Goal: Information Seeking & Learning: Learn about a topic

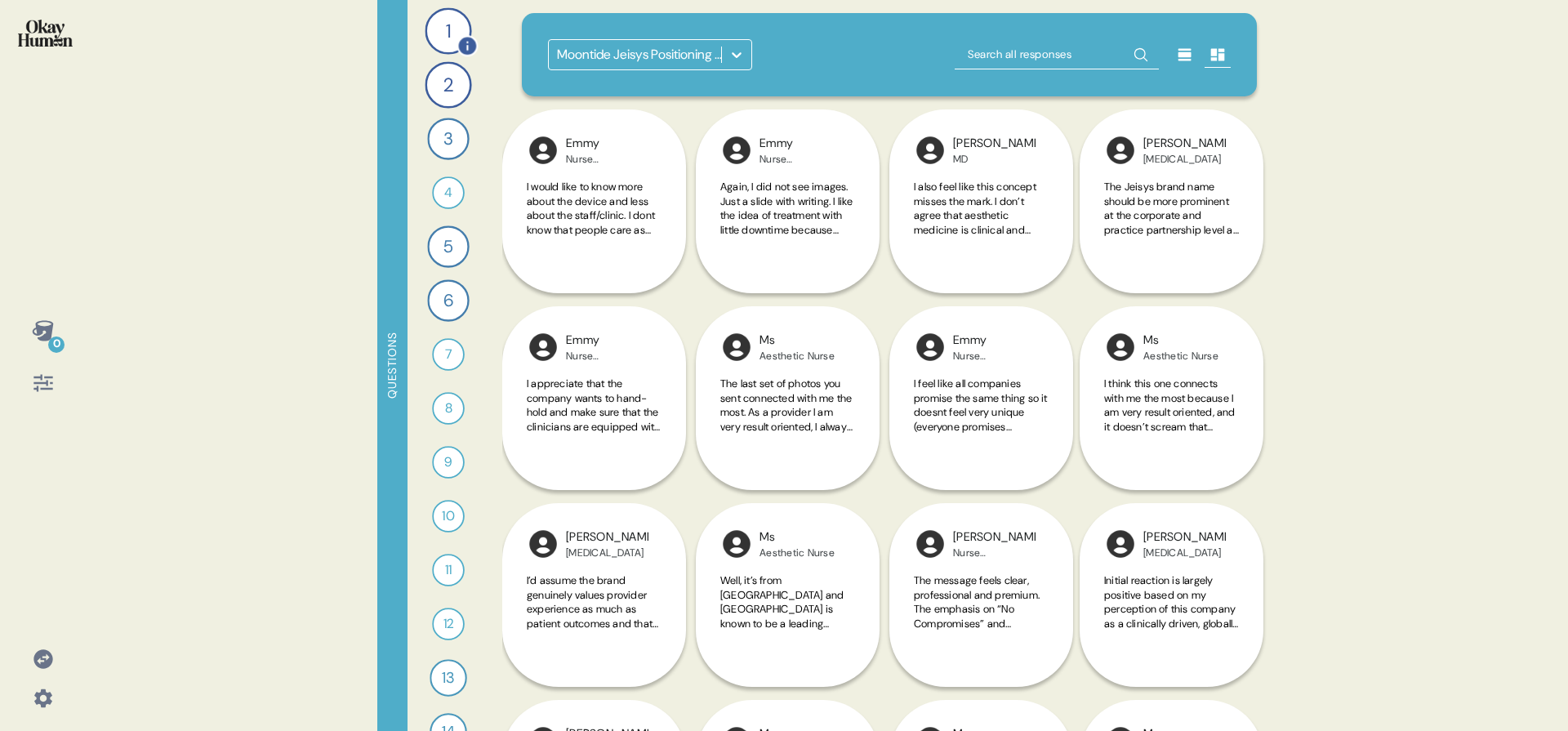
click at [445, 20] on div "1" at bounding box center [448, 30] width 46 height 46
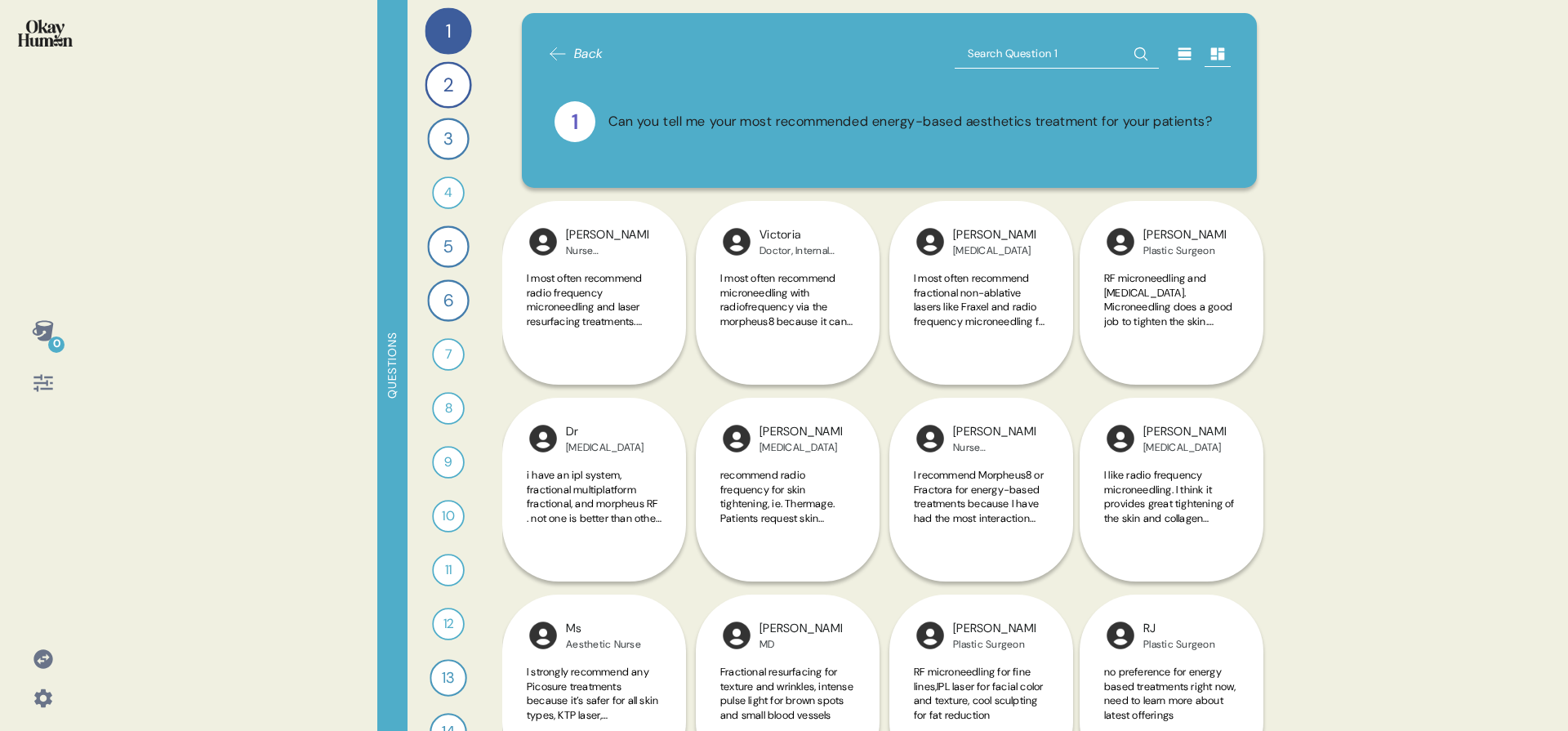
click at [1179, 49] on icon at bounding box center [1185, 54] width 13 height 12
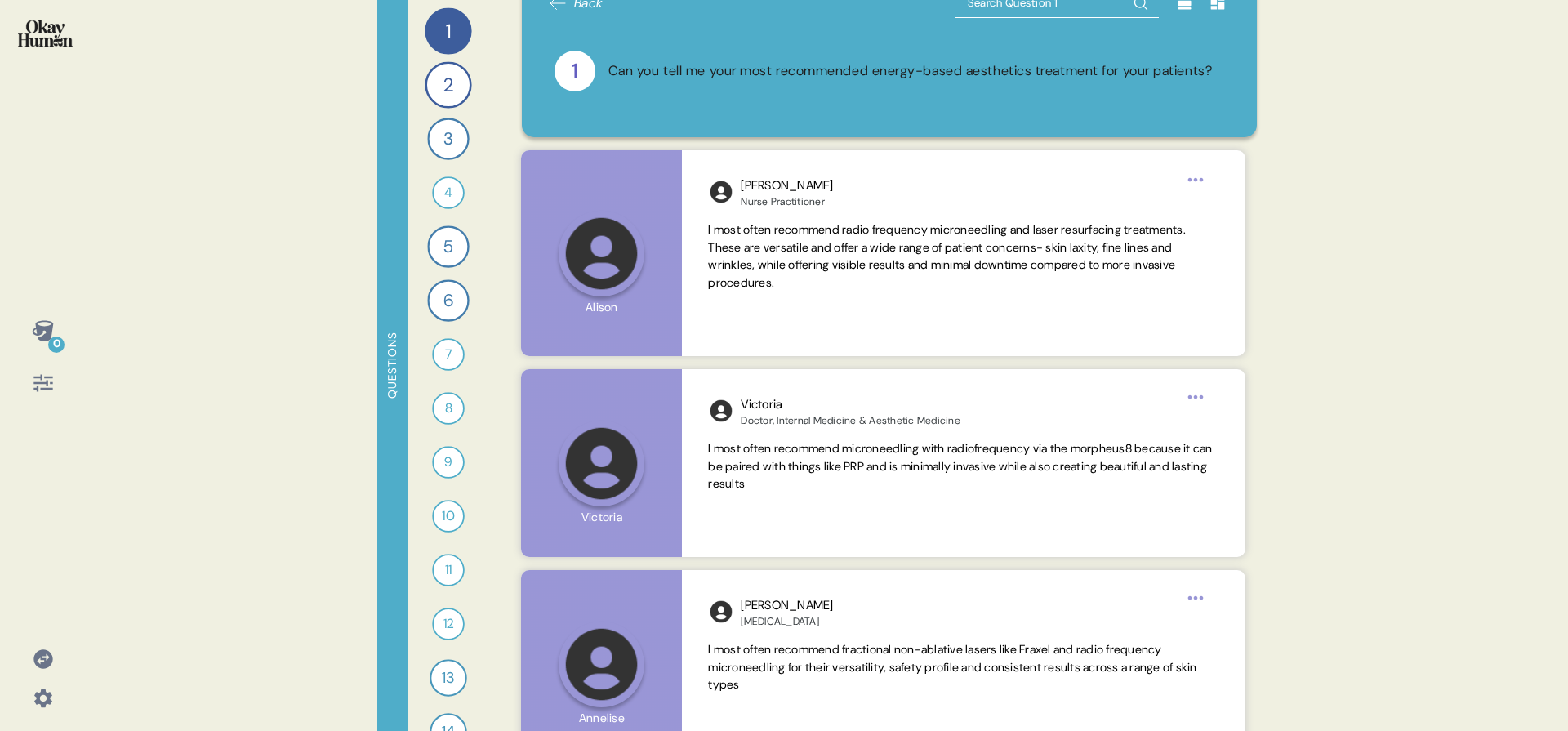
scroll to position [70, 0]
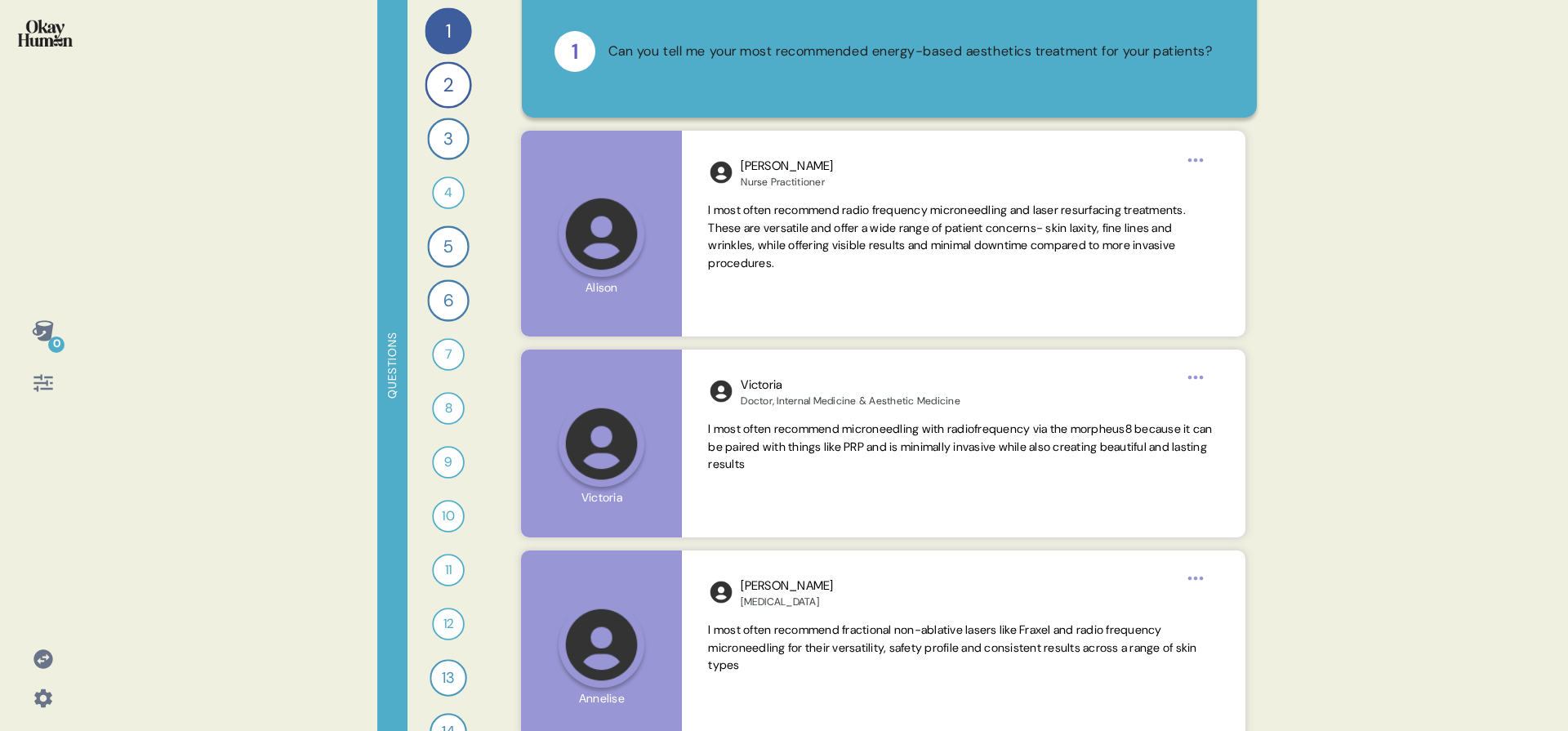
click at [44, 396] on div at bounding box center [43, 383] width 39 height 39
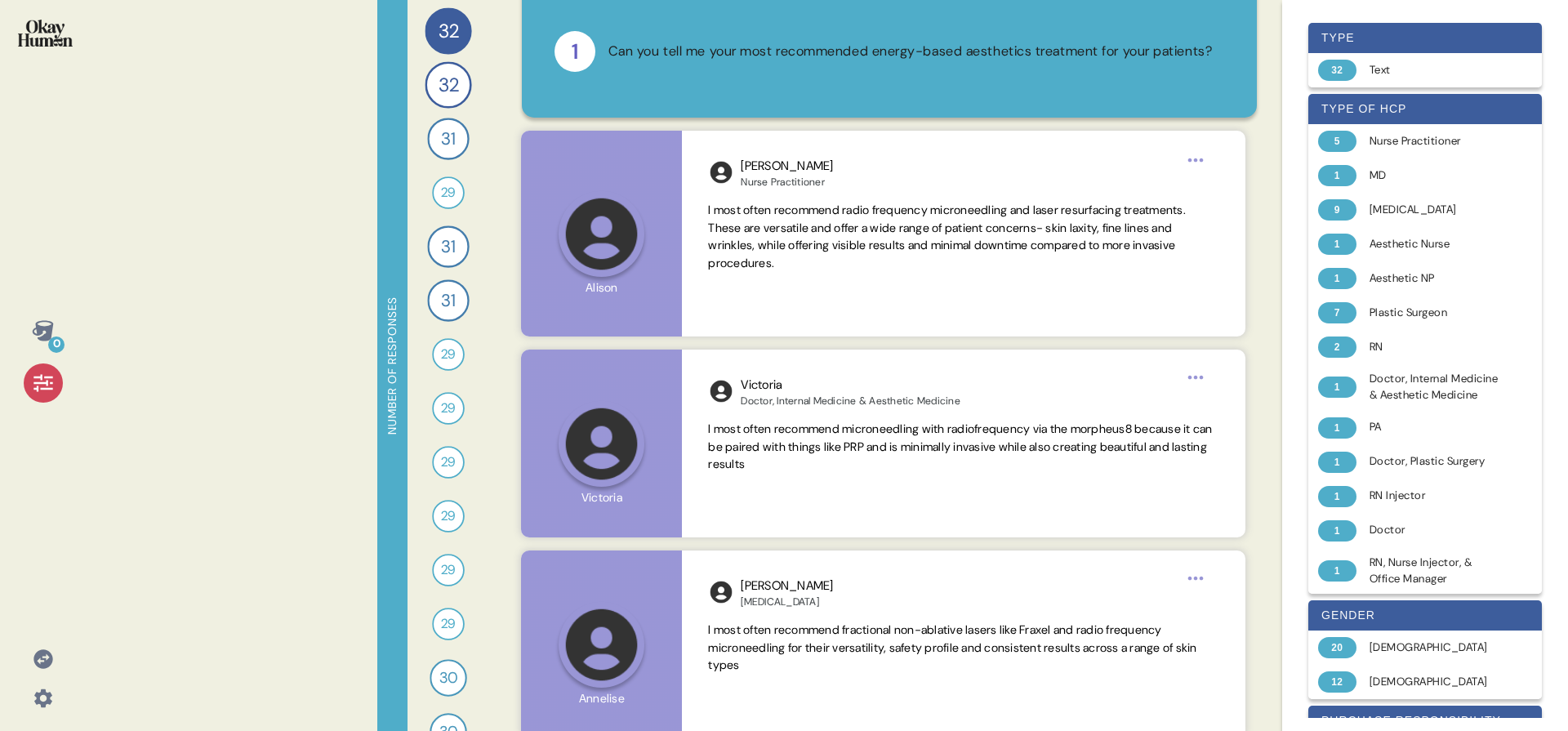
click at [44, 391] on icon at bounding box center [43, 383] width 23 height 23
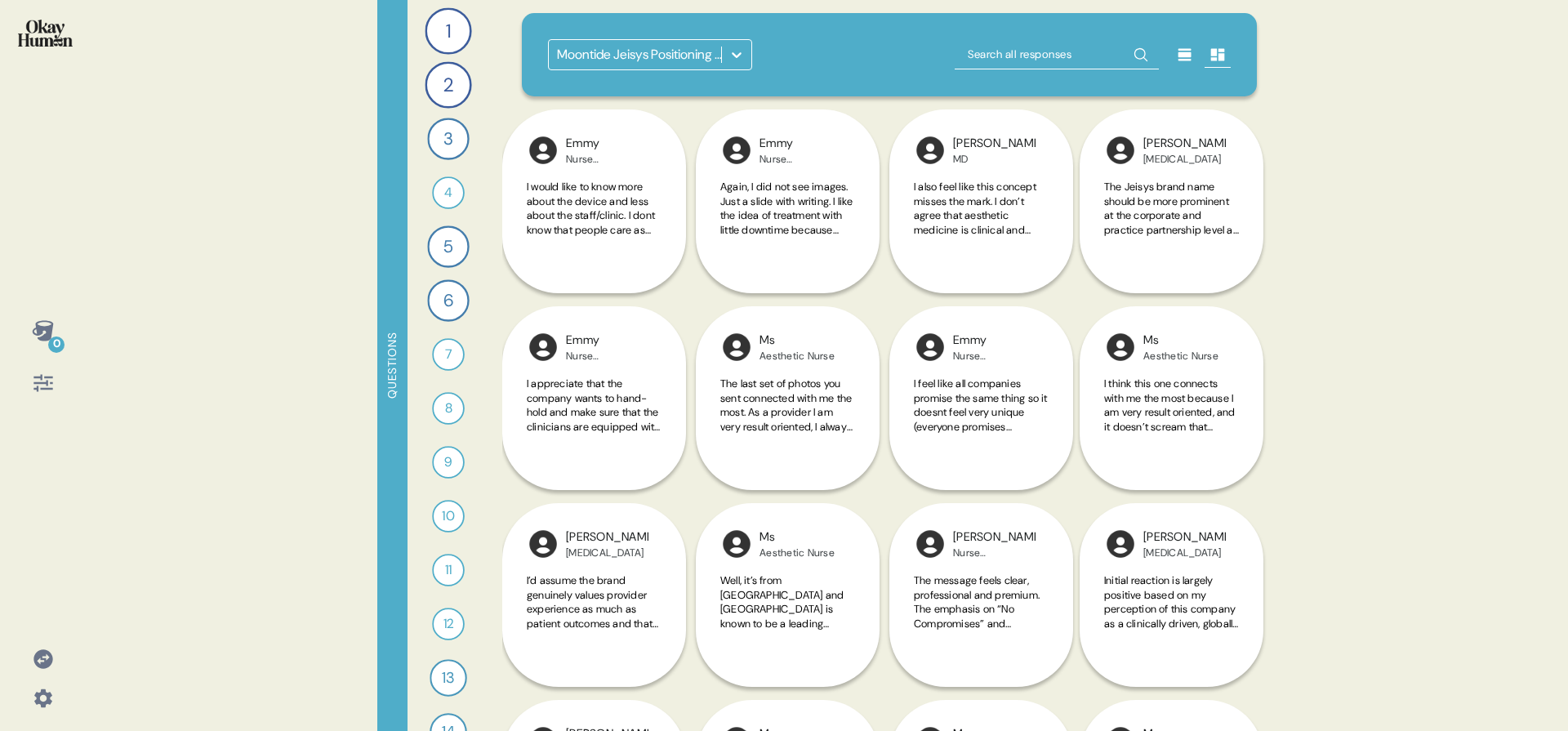
click at [624, 37] on div "Moontide Jeisys Positioning Research ([DATE])" at bounding box center [890, 54] width 736 height 83
click at [46, 387] on icon at bounding box center [43, 383] width 23 height 23
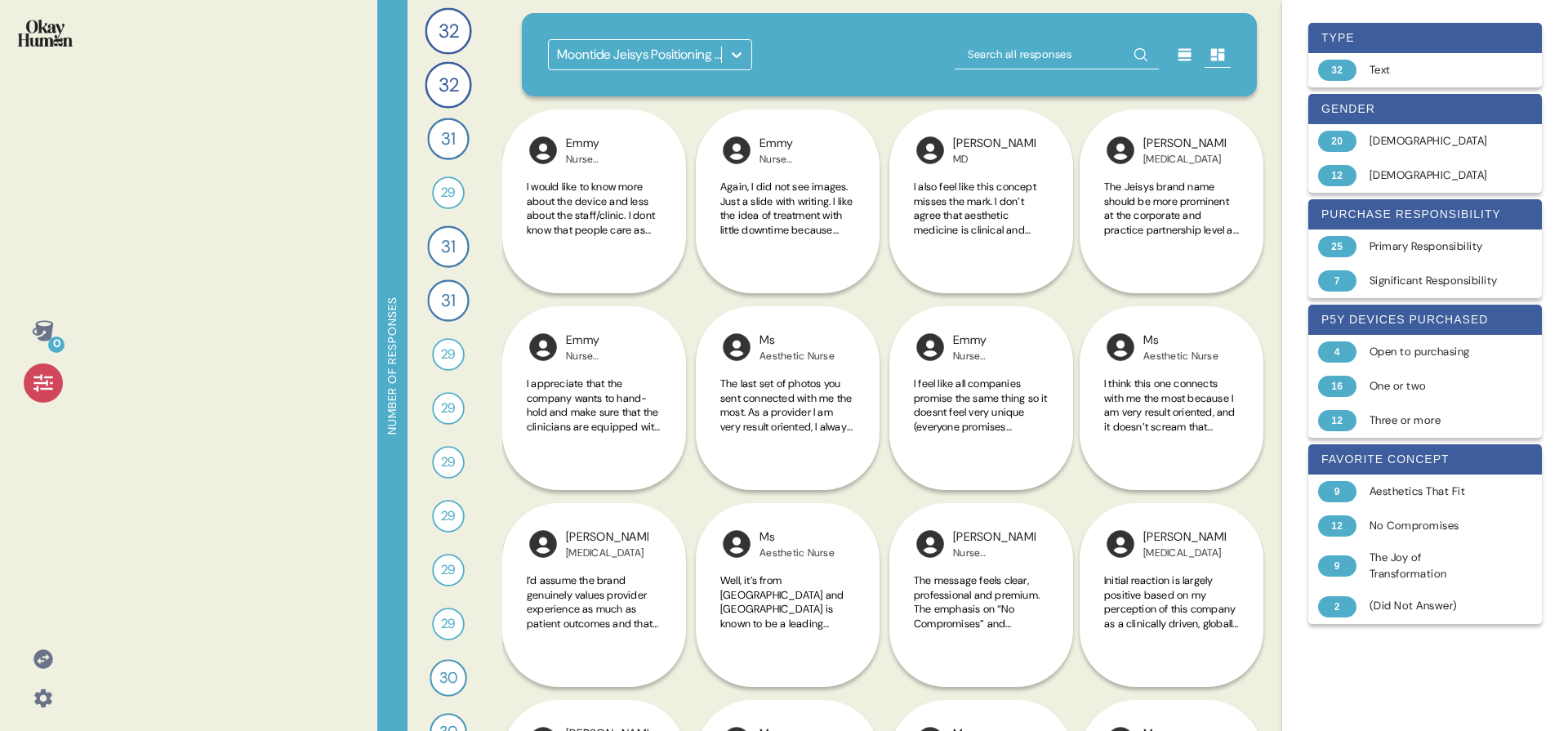
click at [46, 387] on icon at bounding box center [43, 383] width 23 height 23
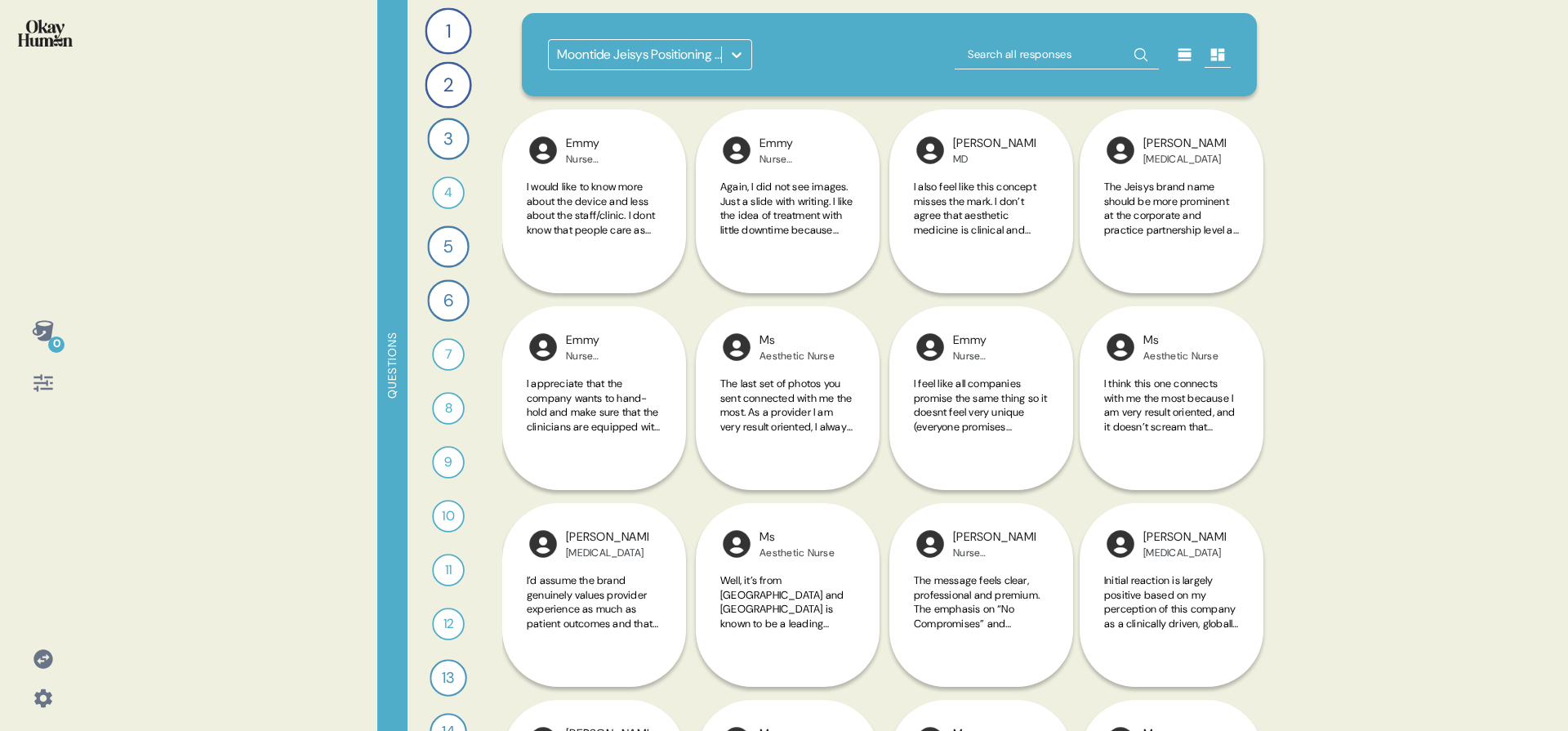
click at [1175, 68] on div at bounding box center [1092, 55] width 276 height 31
click at [1178, 51] on icon at bounding box center [1185, 55] width 16 height 16
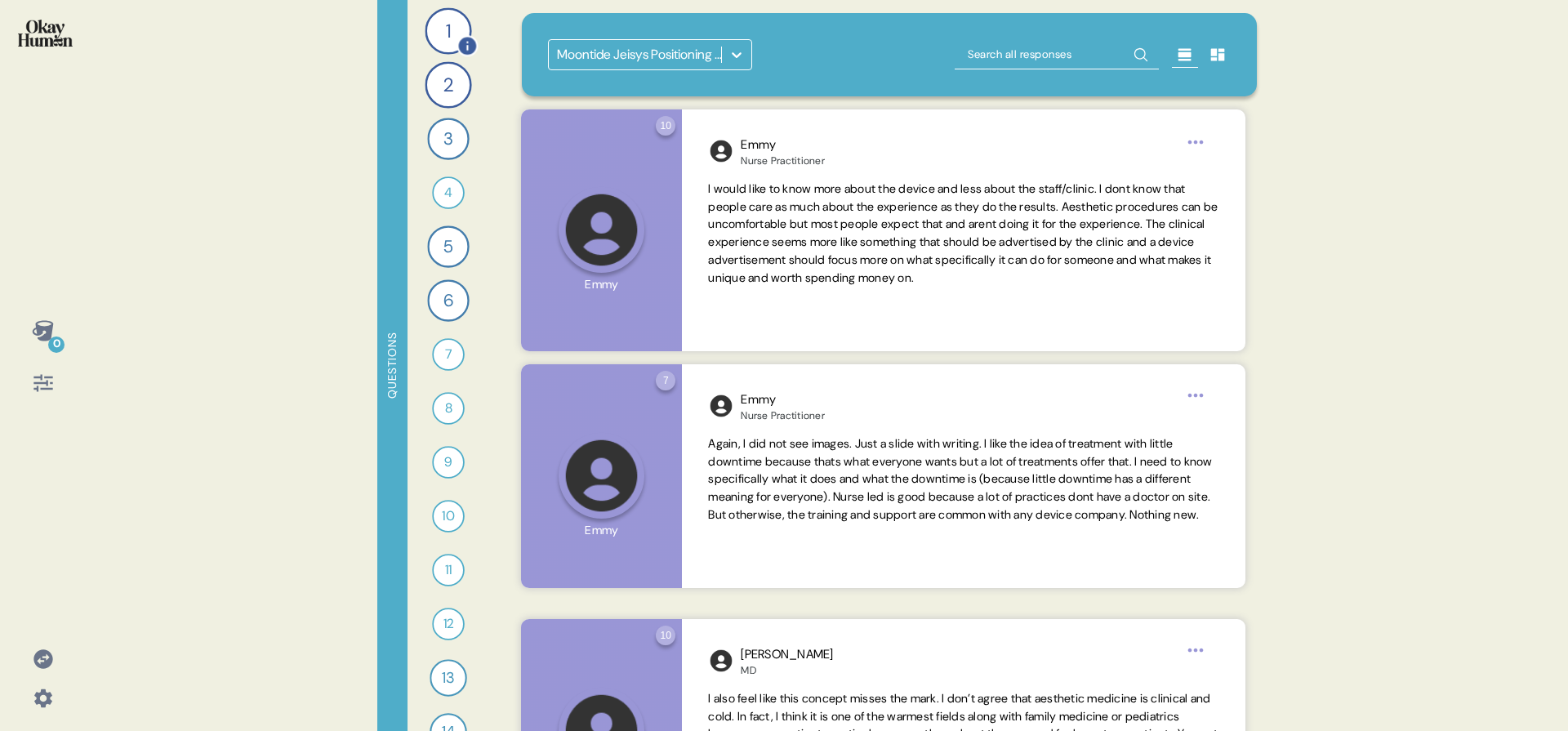
click at [446, 30] on div "1" at bounding box center [448, 30] width 46 height 46
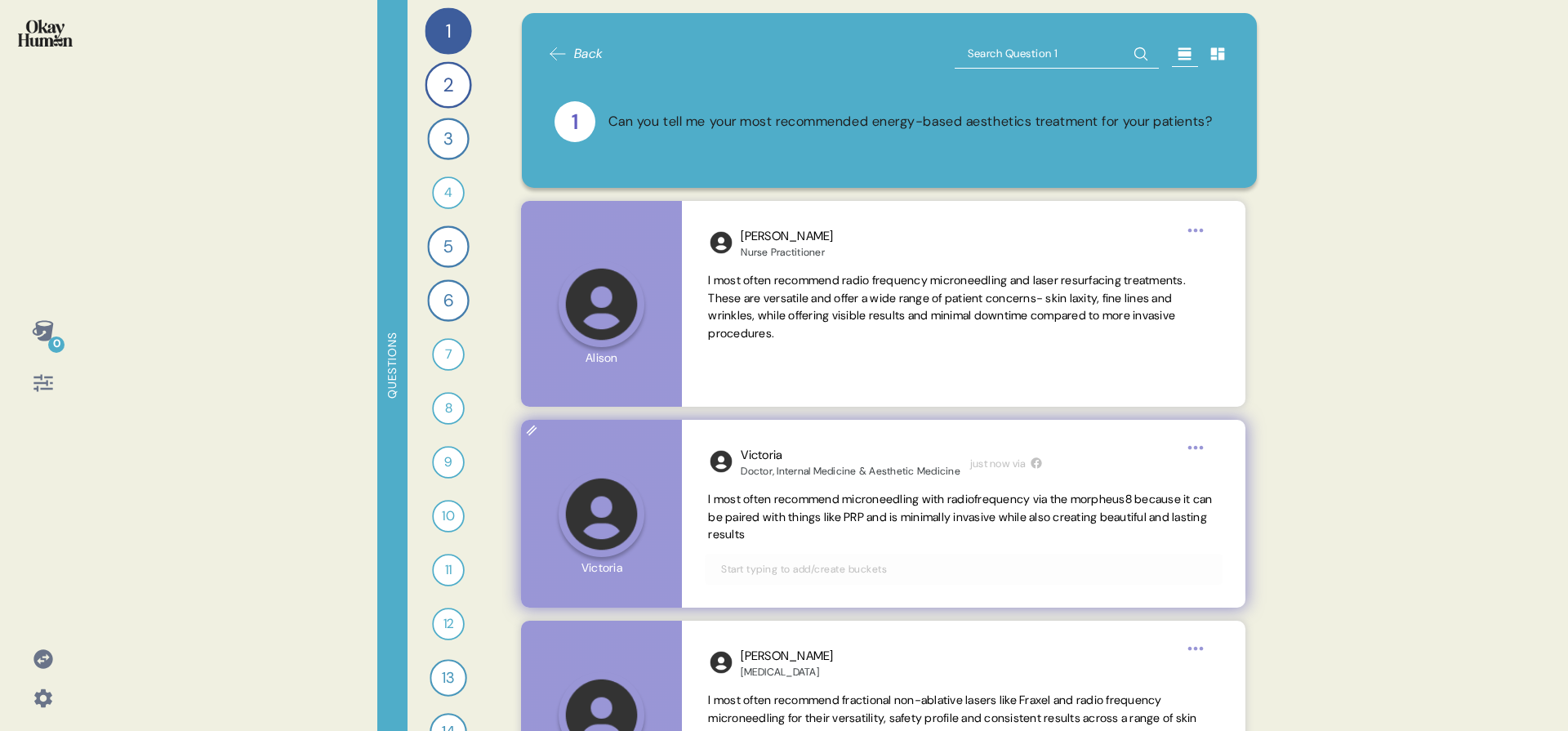
click at [1008, 579] on div at bounding box center [963, 570] width 517 height 31
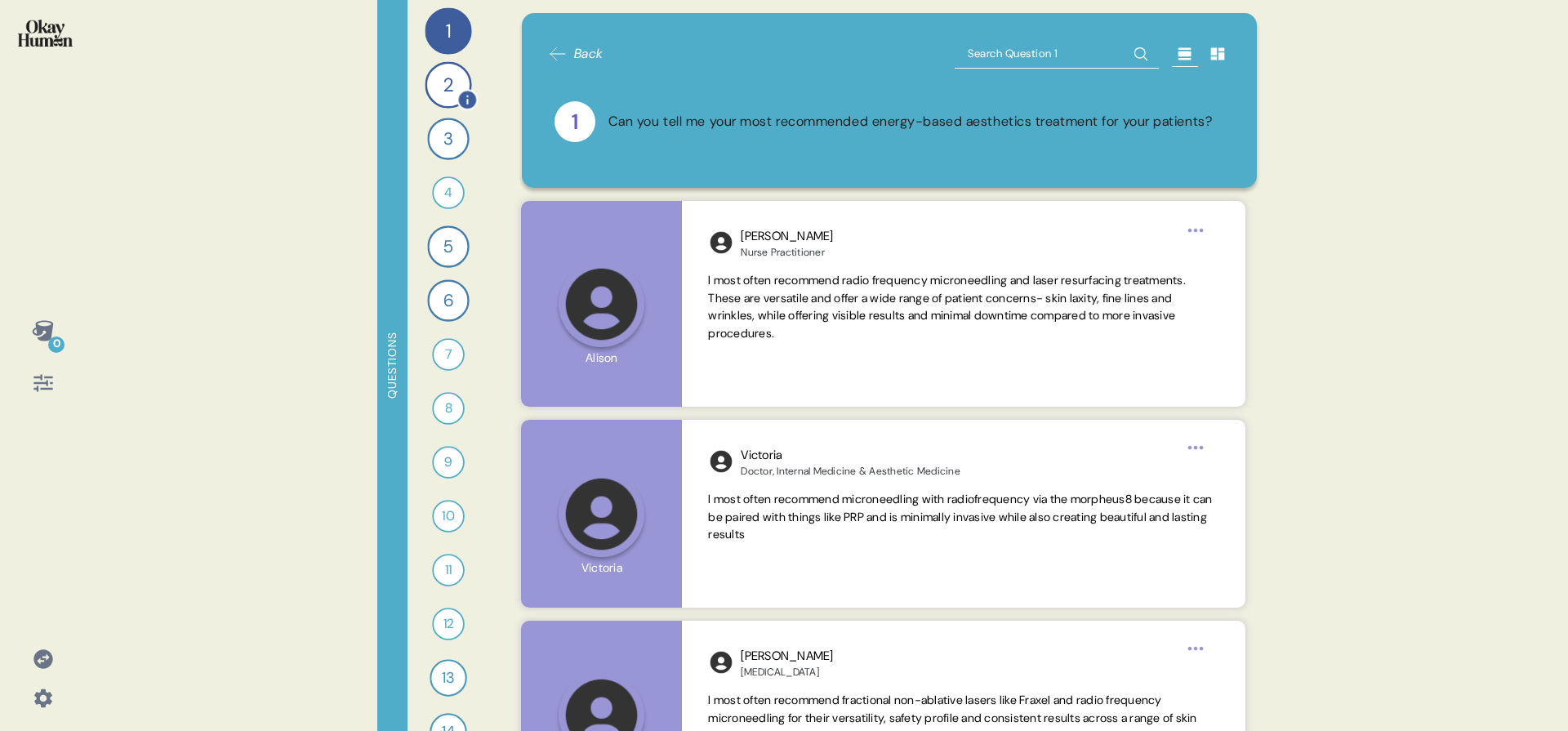
click at [438, 90] on div "2" at bounding box center [448, 84] width 46 height 46
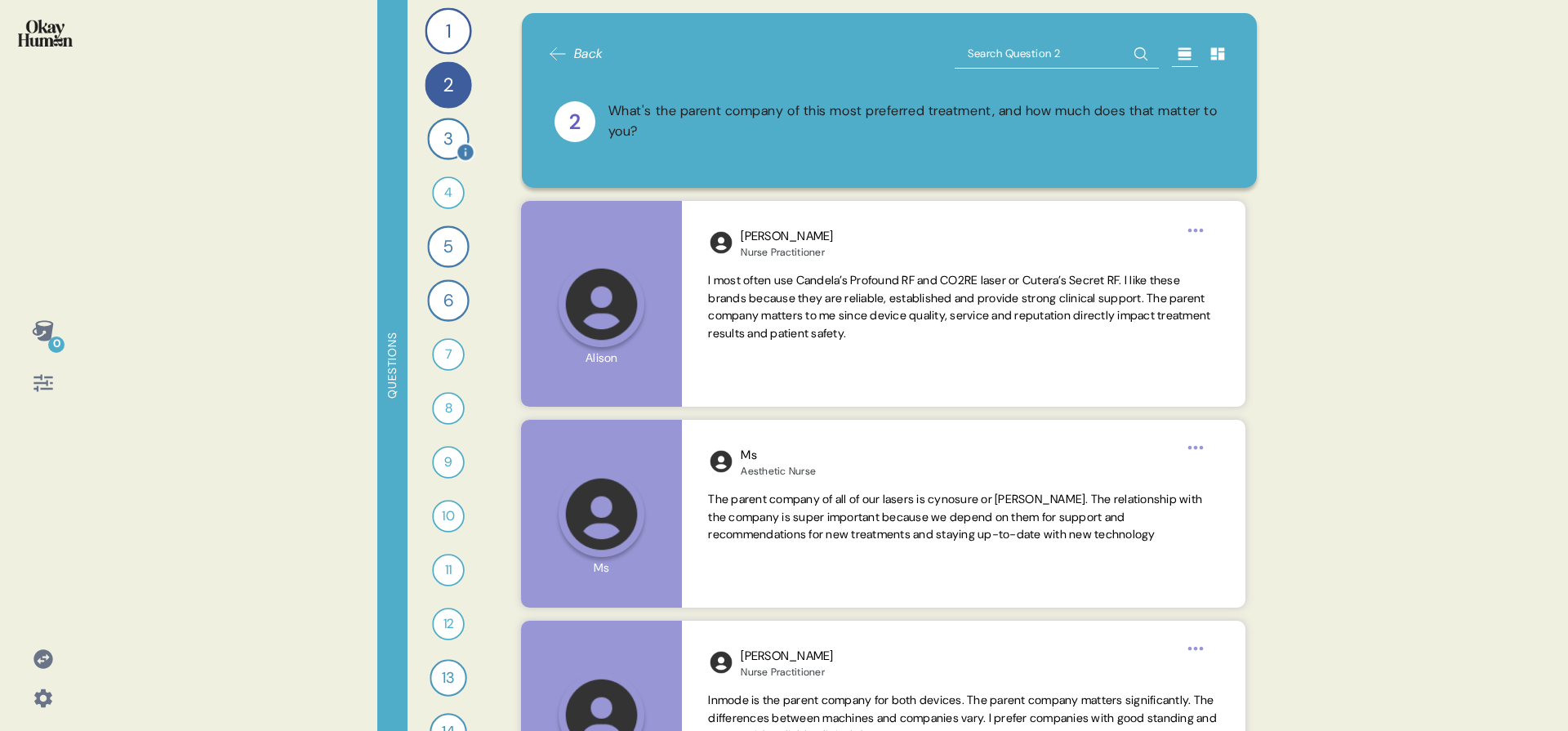
click at [428, 132] on div "3" at bounding box center [449, 139] width 42 height 42
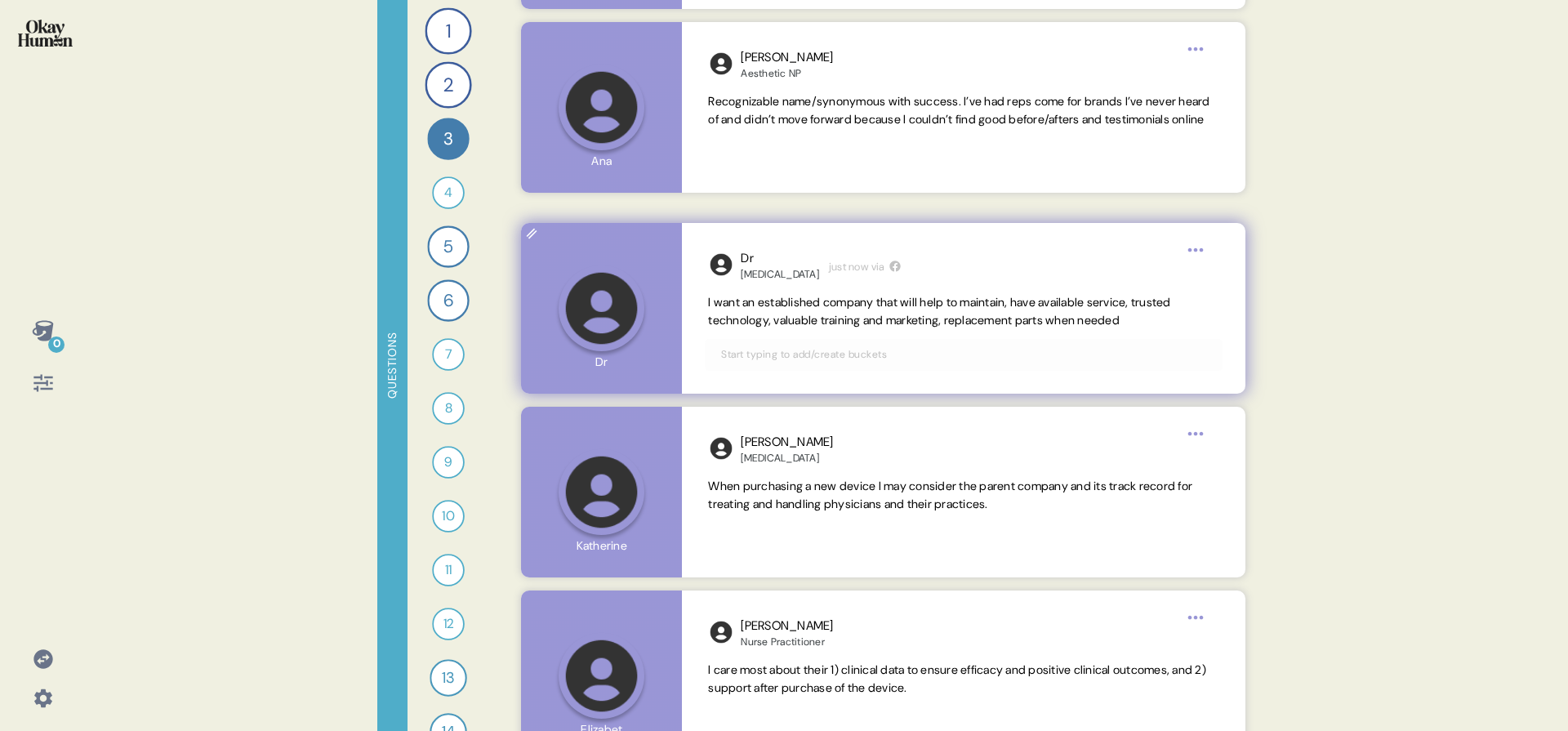
scroll to position [1047, 0]
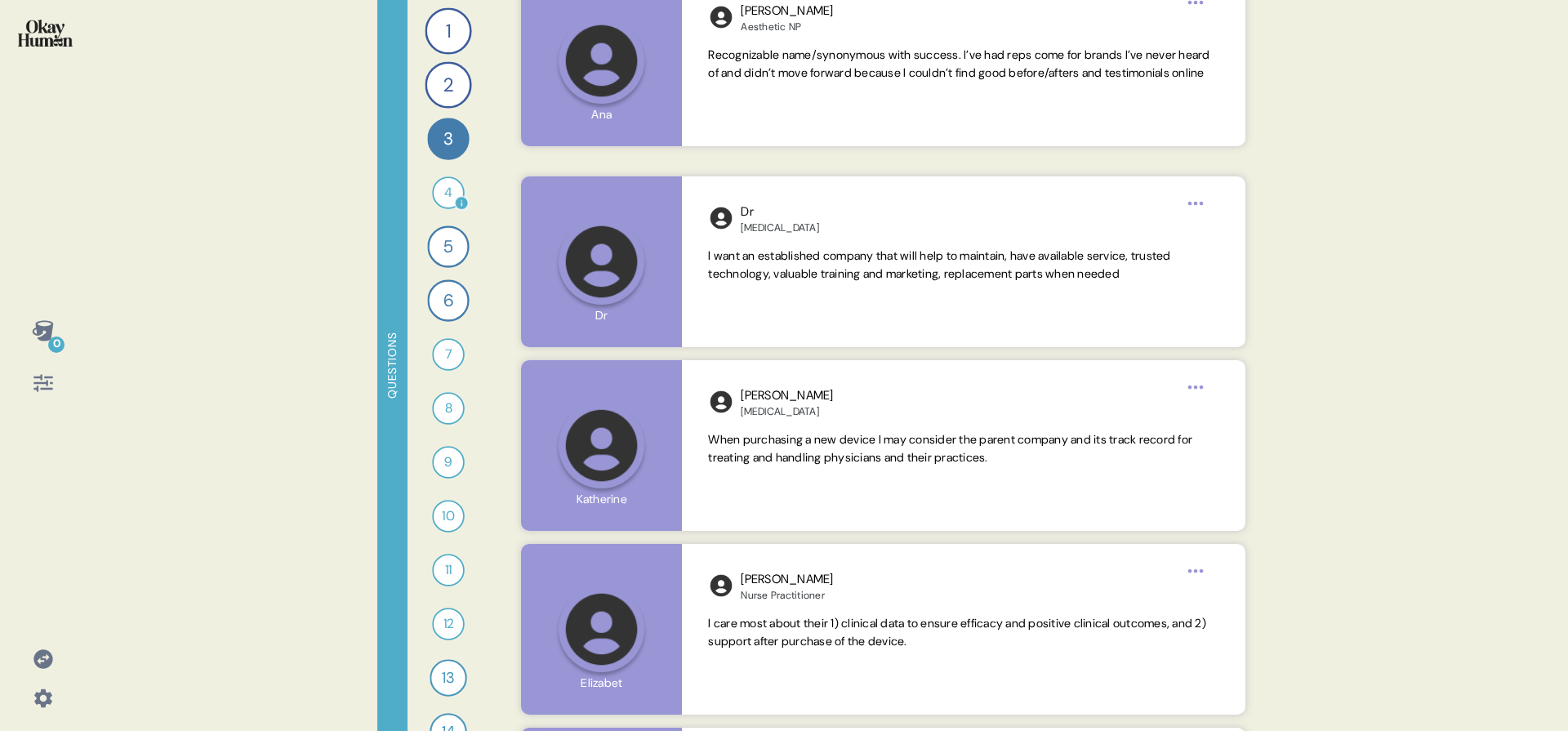
click at [435, 188] on div "4" at bounding box center [449, 193] width 33 height 33
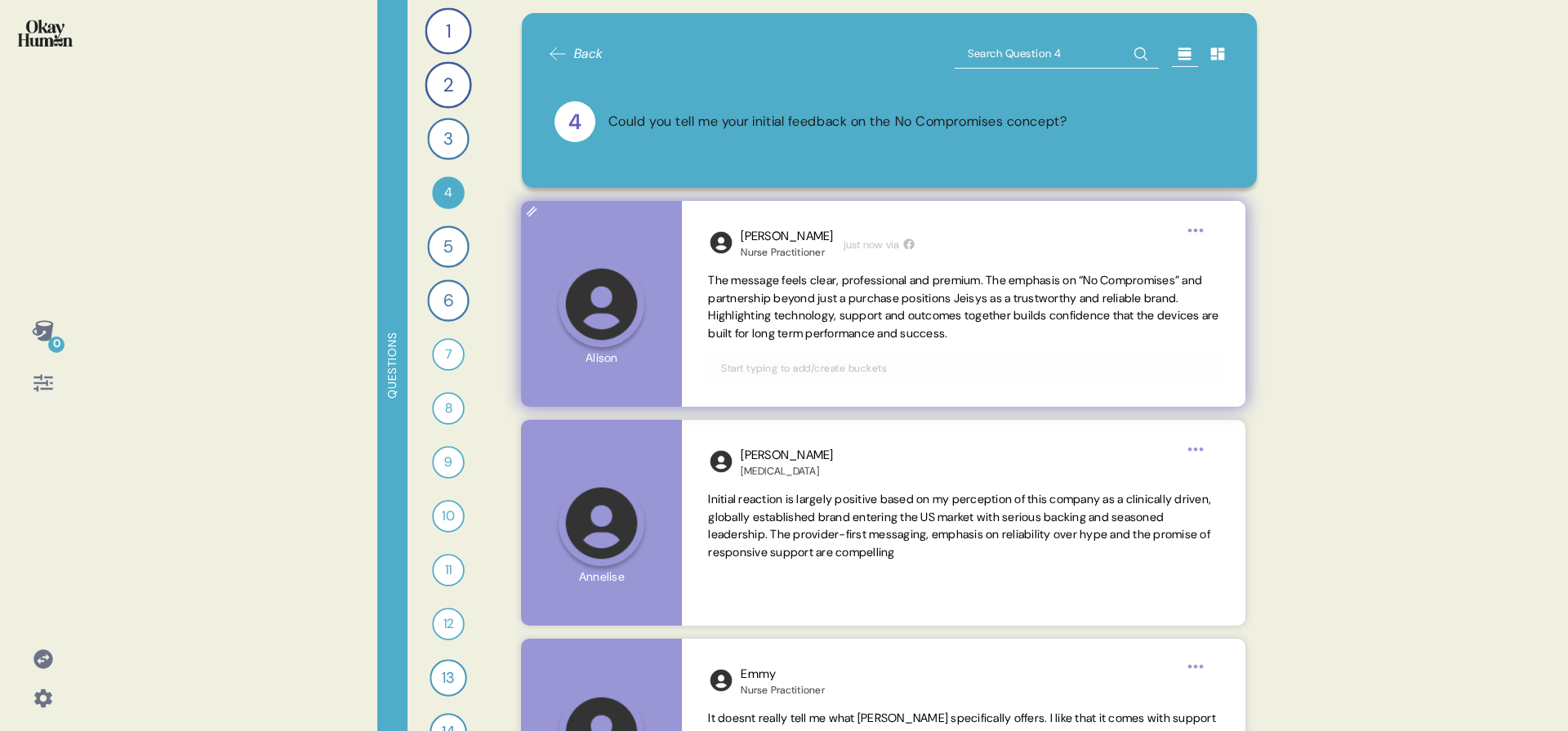
click at [840, 313] on span "The message feels clear, professional and premium. The emphasis on “No Compromi…" at bounding box center [964, 306] width 511 height 67
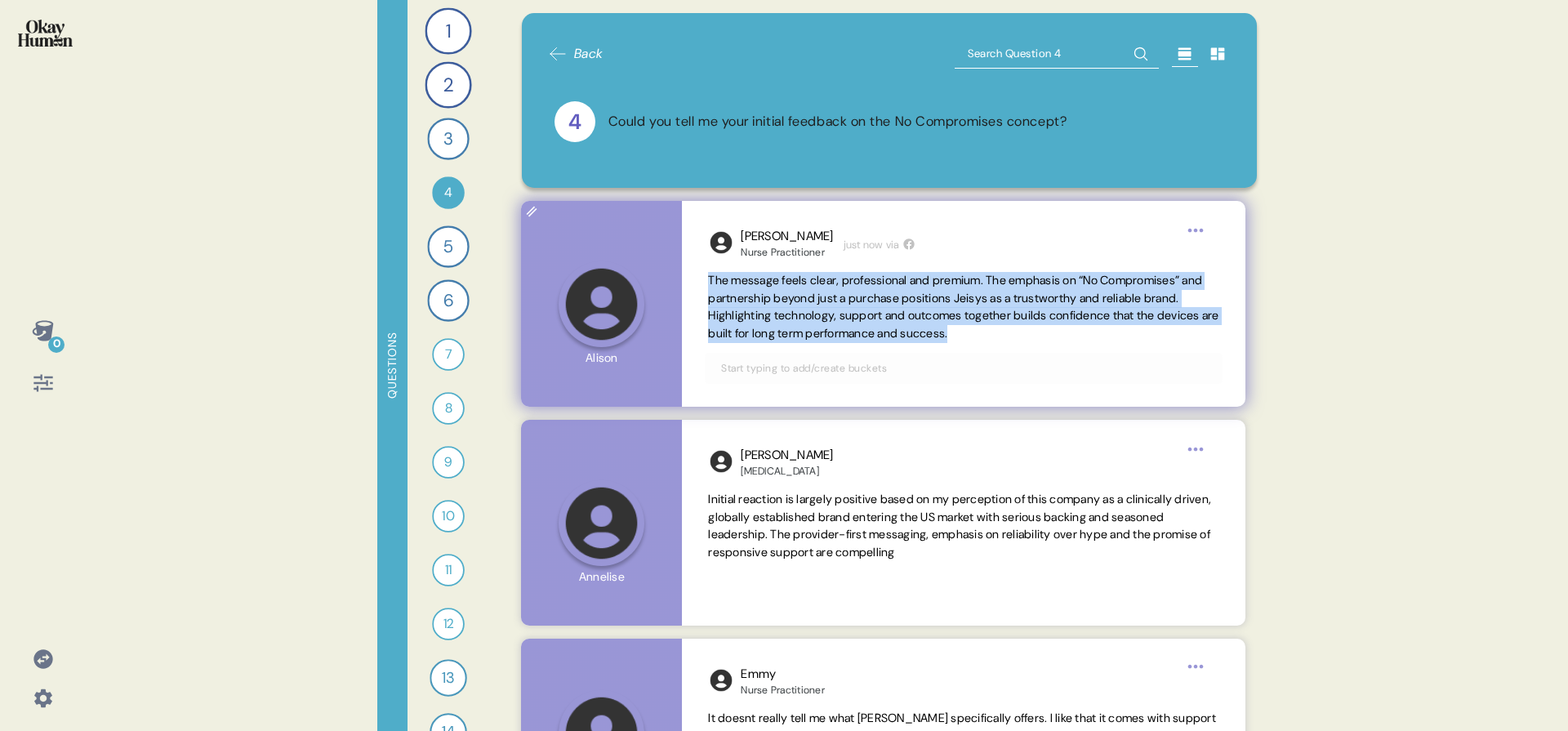
click at [840, 313] on span "The message feels clear, professional and premium. The emphasis on “No Compromi…" at bounding box center [964, 306] width 511 height 67
copy span "The message feels clear, professional and premium. The emphasis on “No Compromi…"
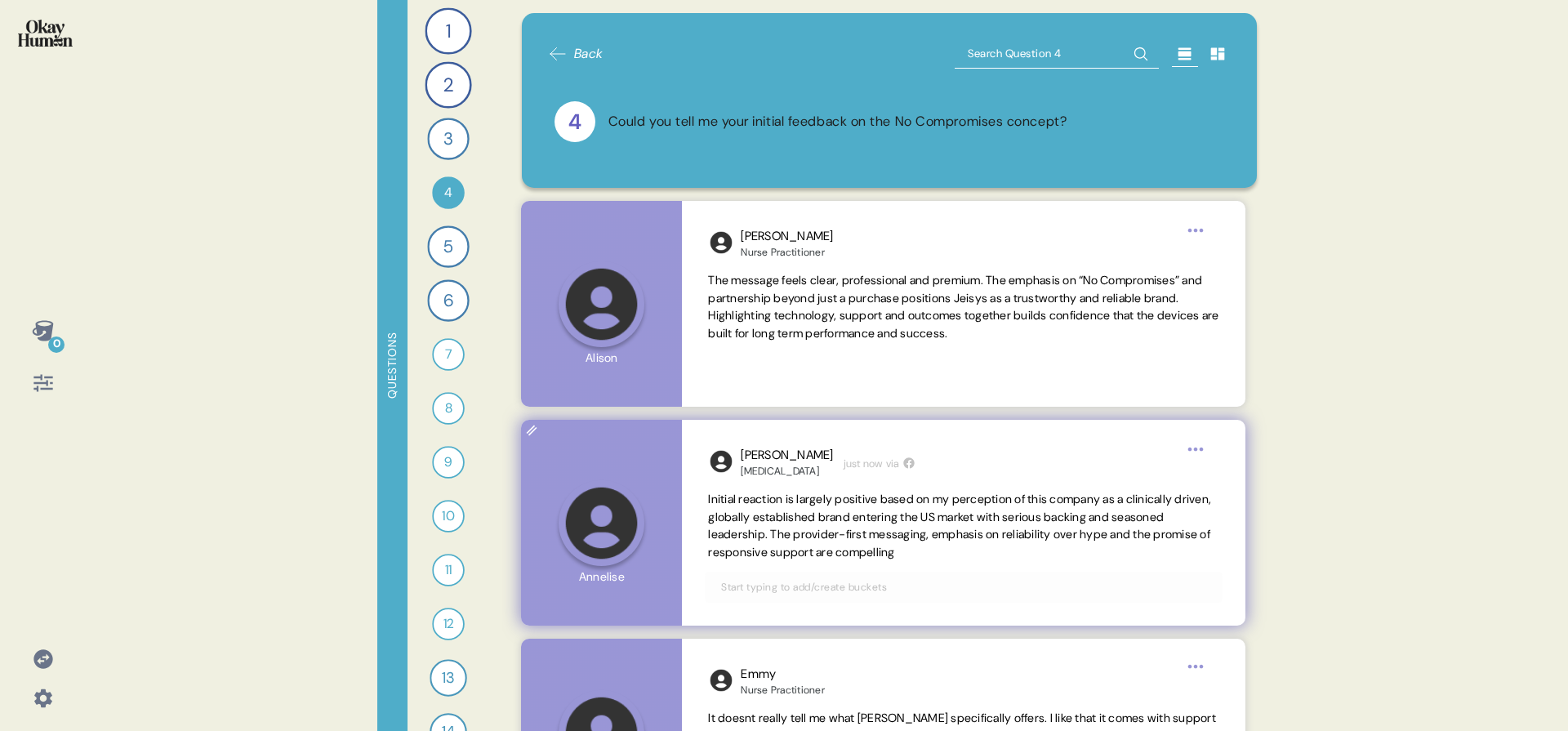
click at [844, 507] on span "Initial reaction is largely positive based on my perception of this company as …" at bounding box center [964, 527] width 511 height 71
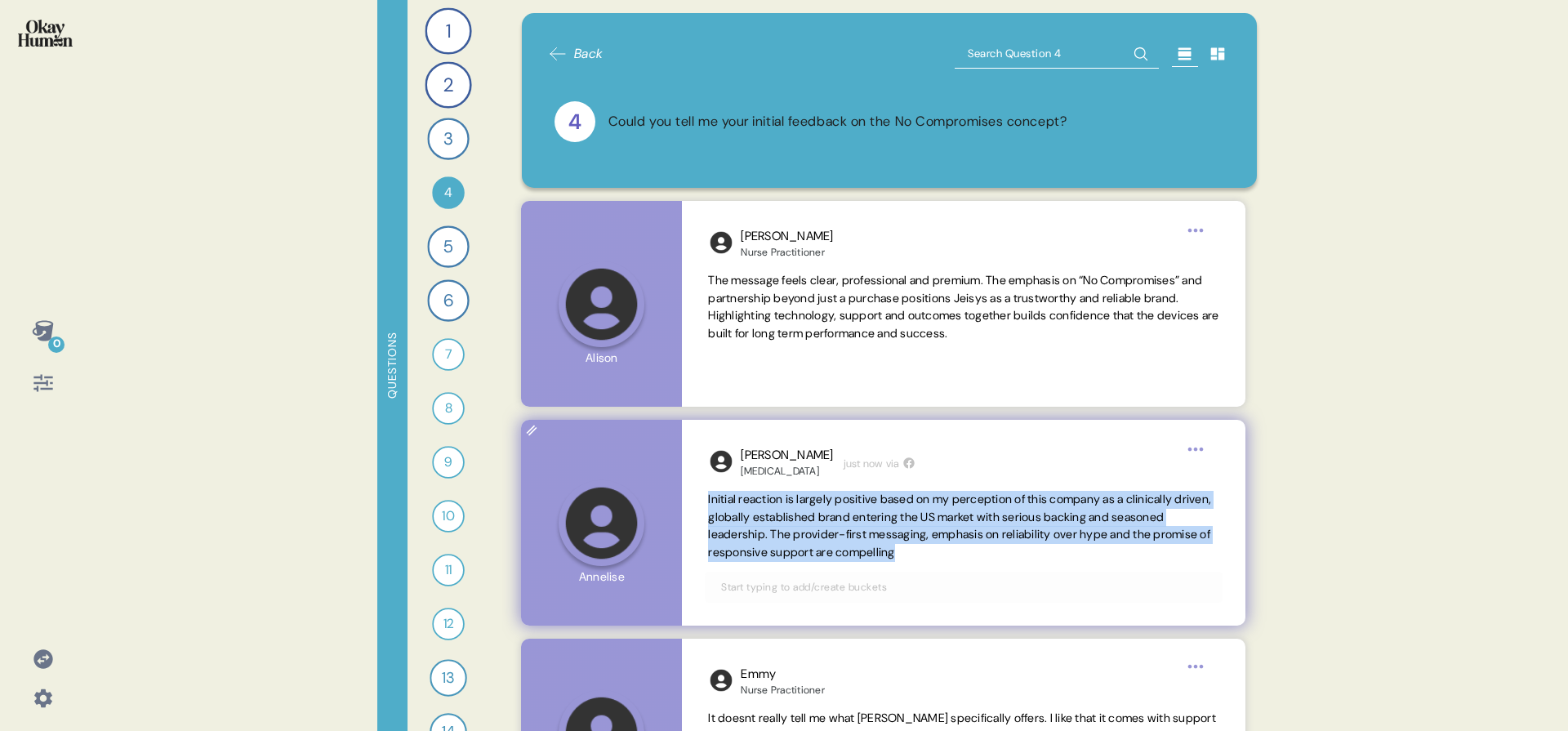
click at [844, 507] on span "Initial reaction is largely positive based on my perception of this company as …" at bounding box center [964, 527] width 511 height 71
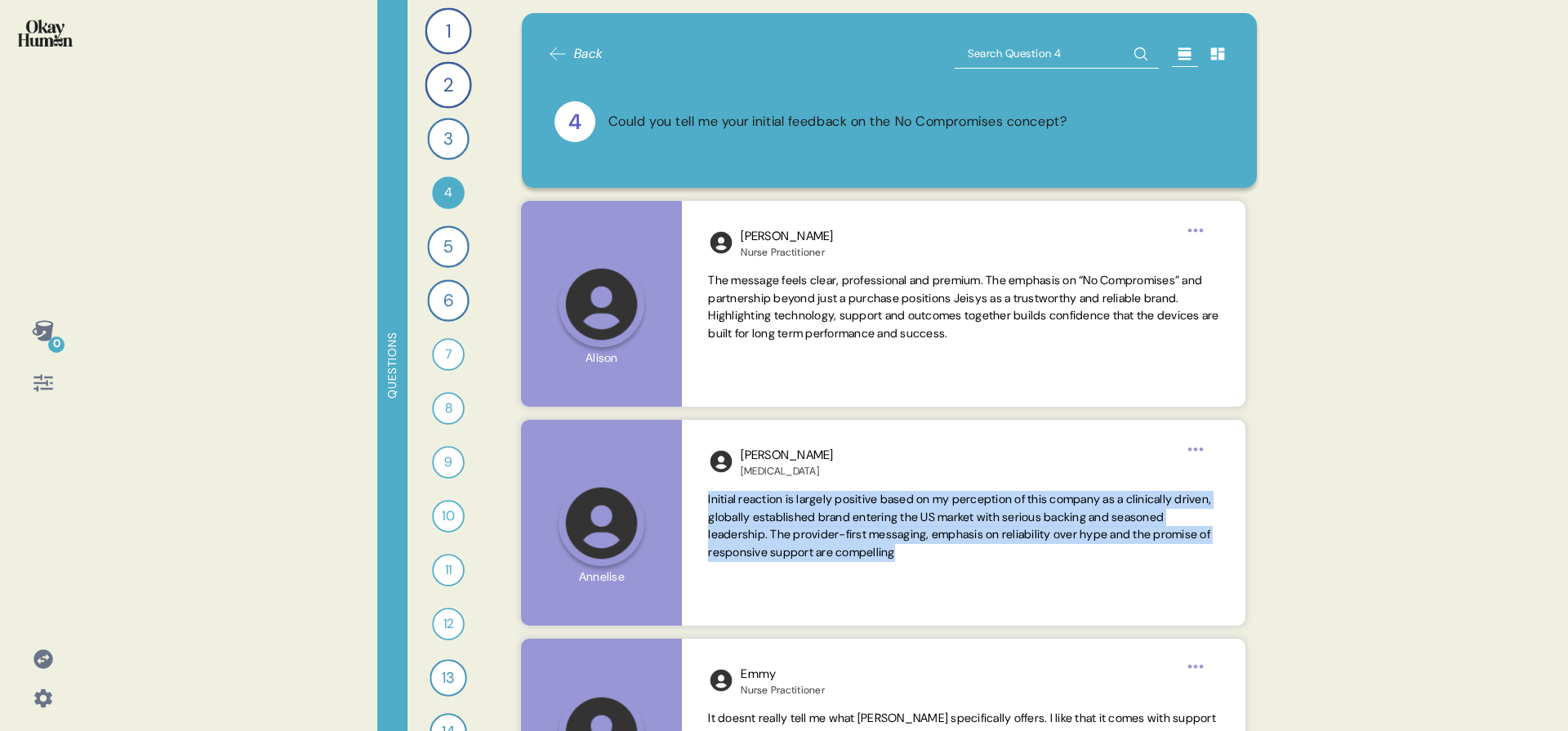
copy span "Initial reaction is largely positive based on my perception of this company as …"
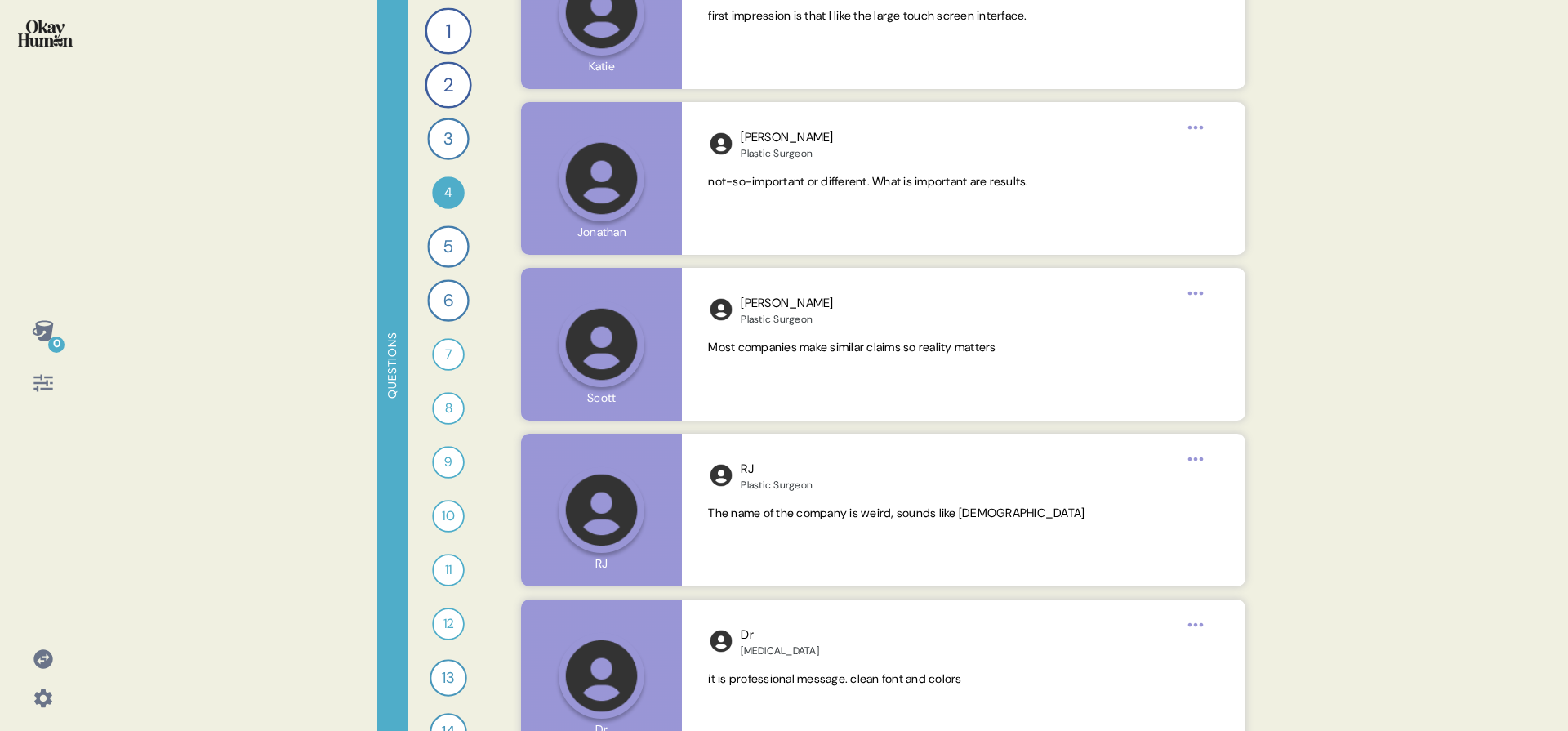
scroll to position [4045, 0]
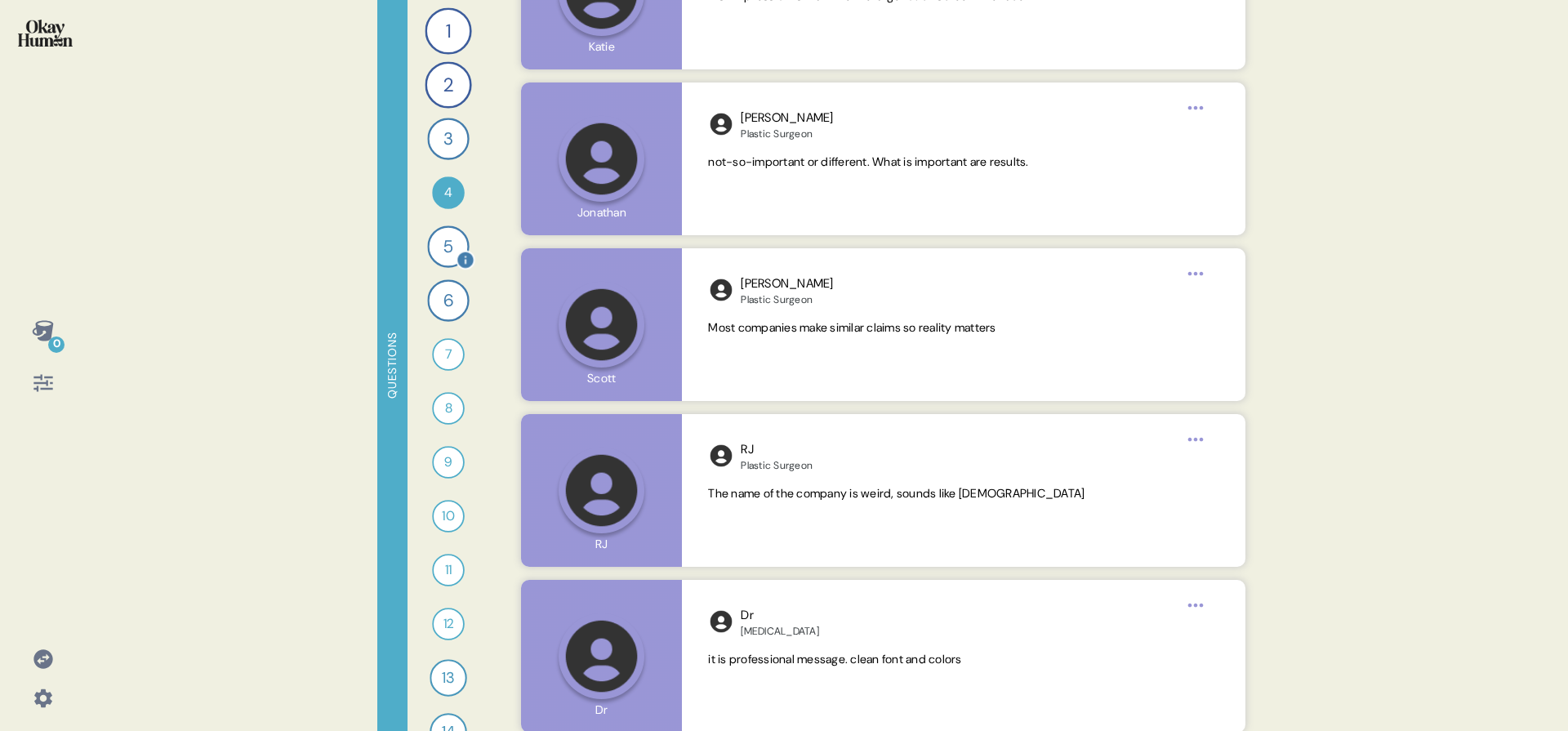
click at [445, 247] on div "5" at bounding box center [449, 246] width 42 height 42
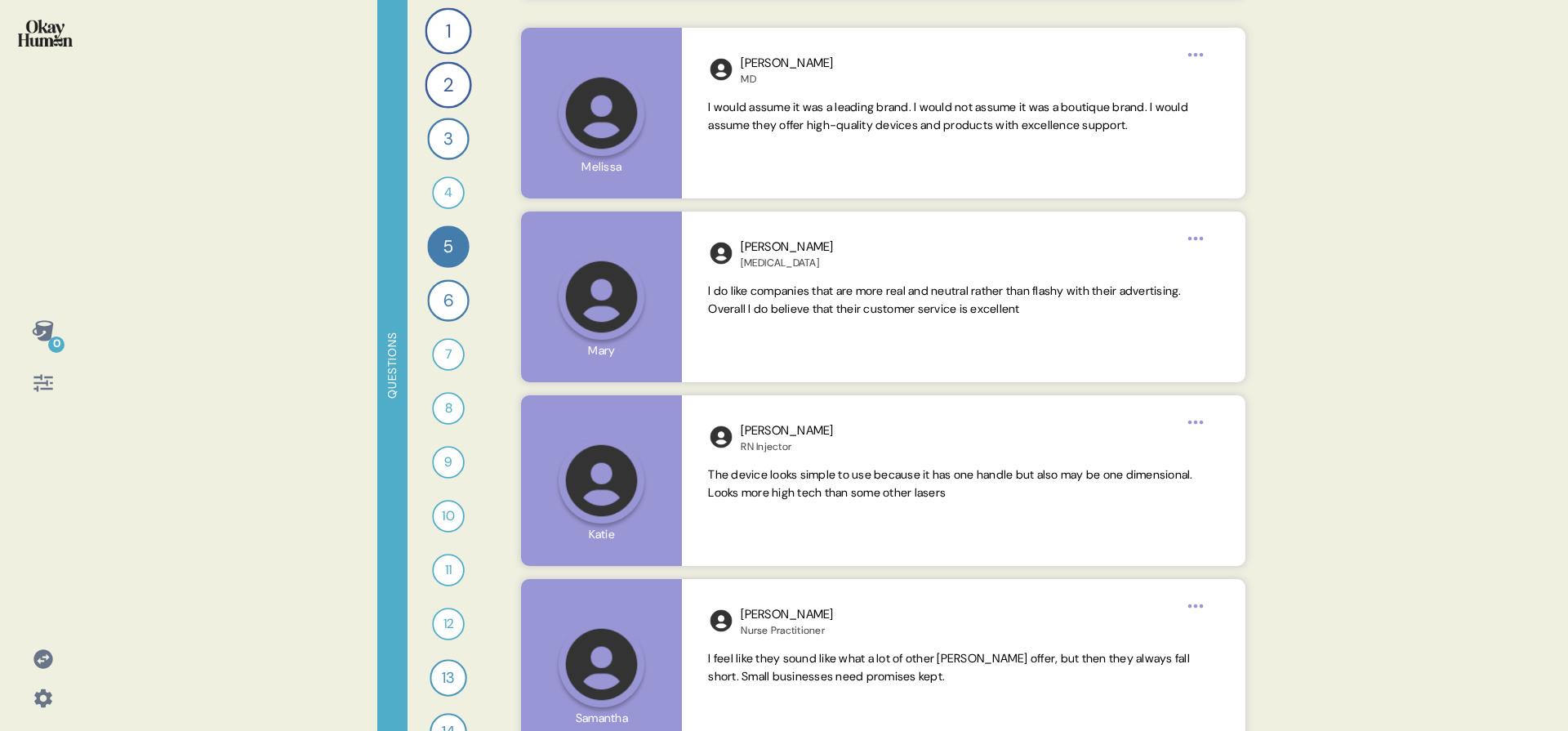
scroll to position [1412, 0]
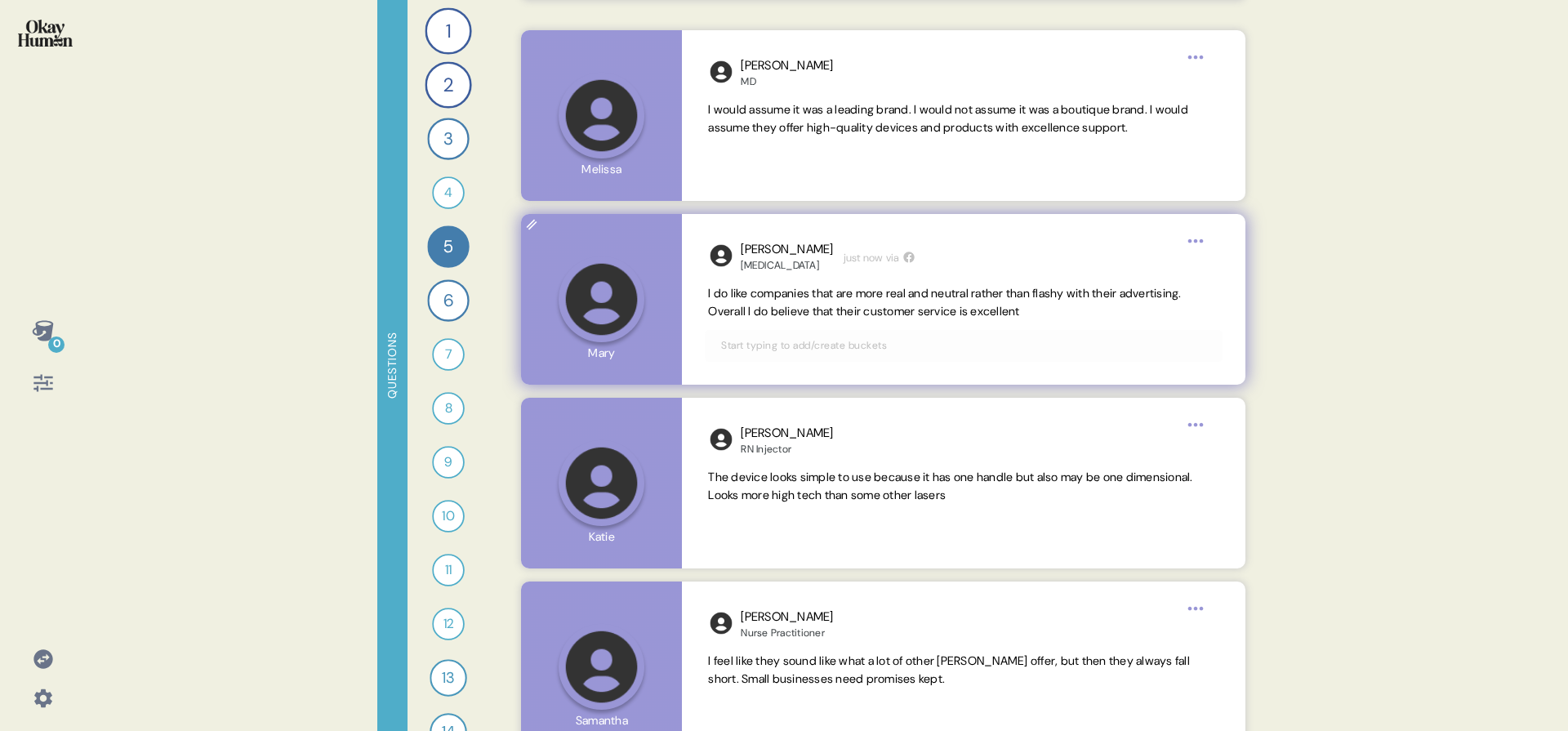
click at [860, 295] on span "I do like companies that are more real and neutral rather than flashy with thei…" at bounding box center [944, 303] width 473 height 33
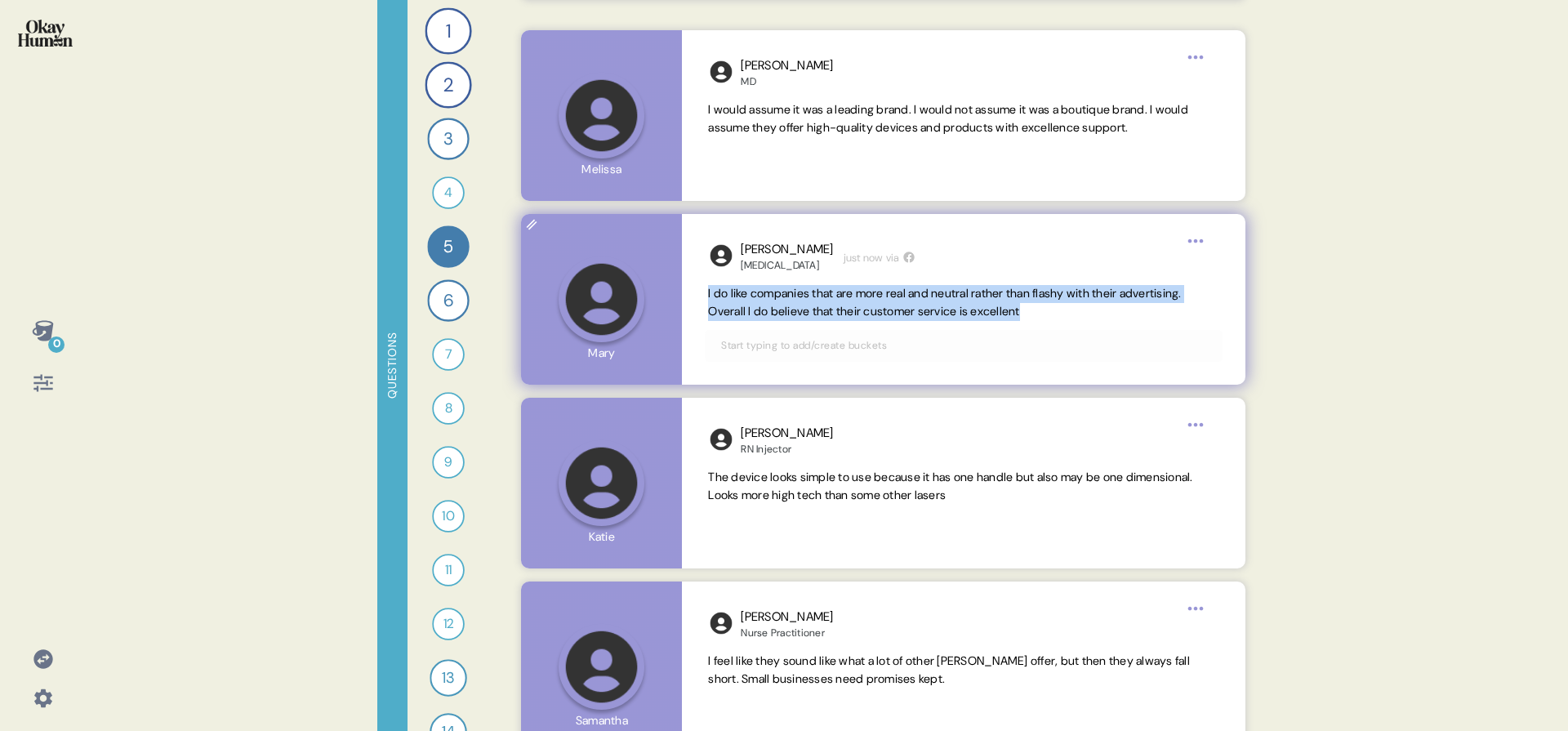
click at [860, 295] on span "I do like companies that are more real and neutral rather than flashy with thei…" at bounding box center [944, 303] width 473 height 33
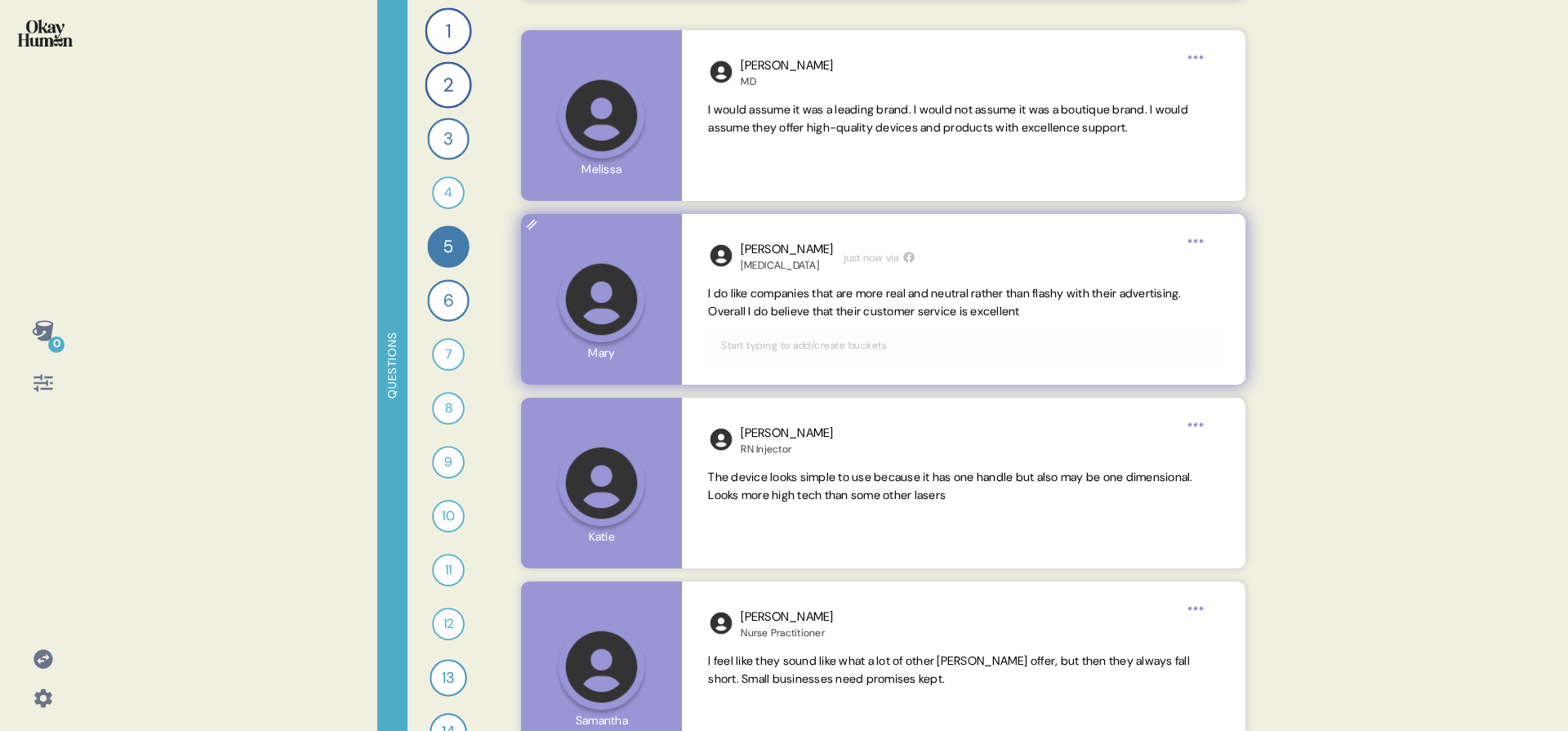
click at [834, 303] on span "I do like companies that are more real and neutral rather than flashy with thei…" at bounding box center [944, 303] width 473 height 33
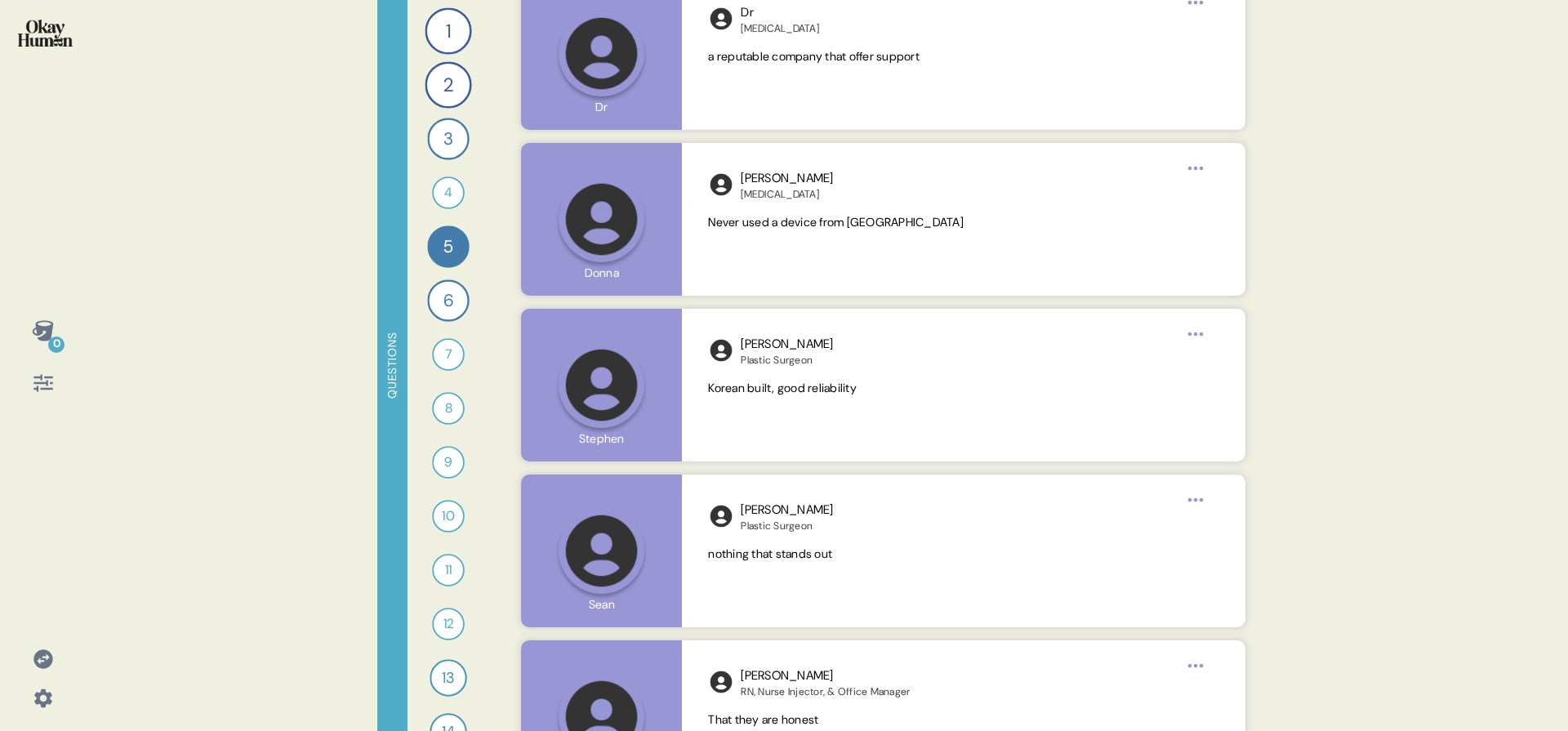
scroll to position [5042, 0]
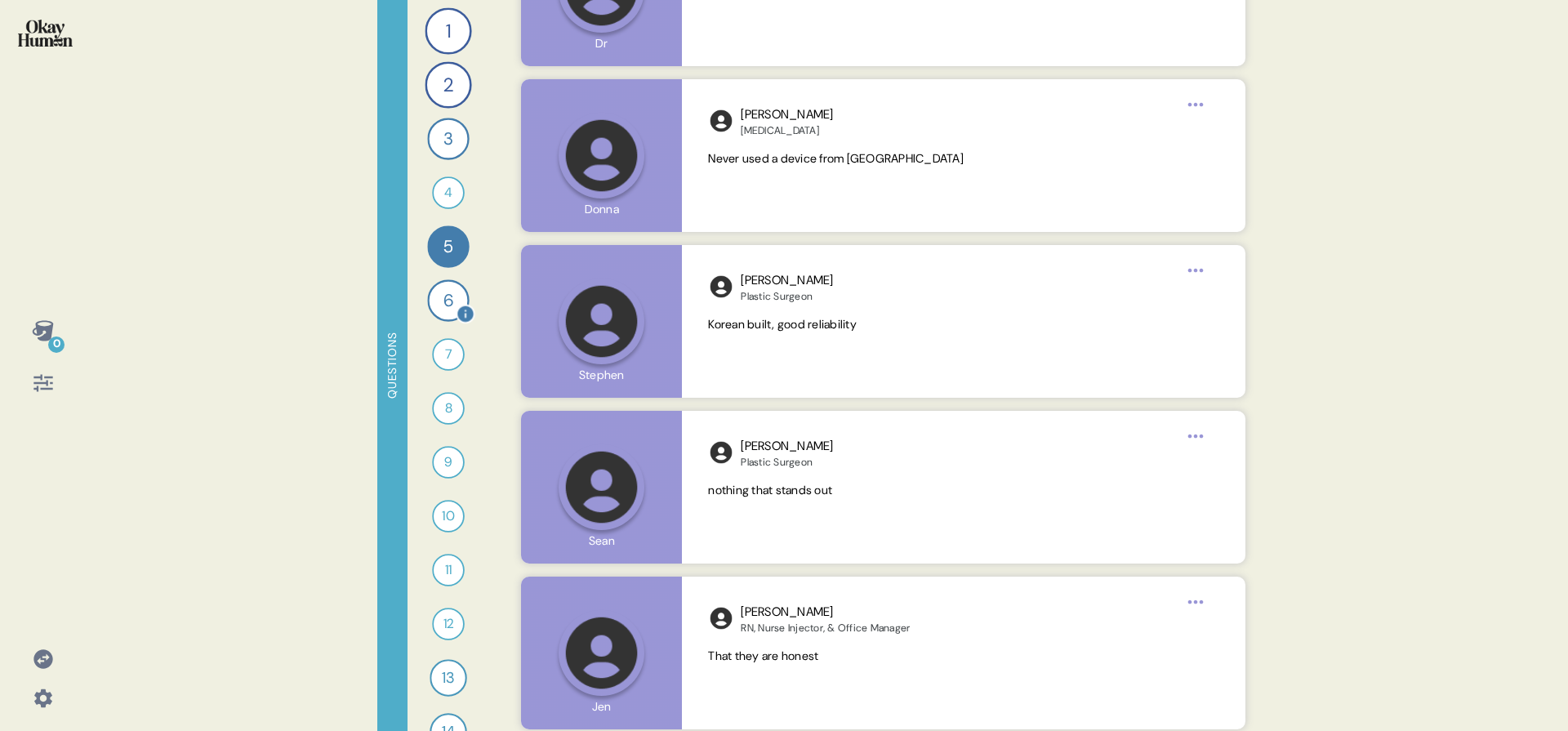
click at [440, 310] on div "6" at bounding box center [449, 300] width 42 height 42
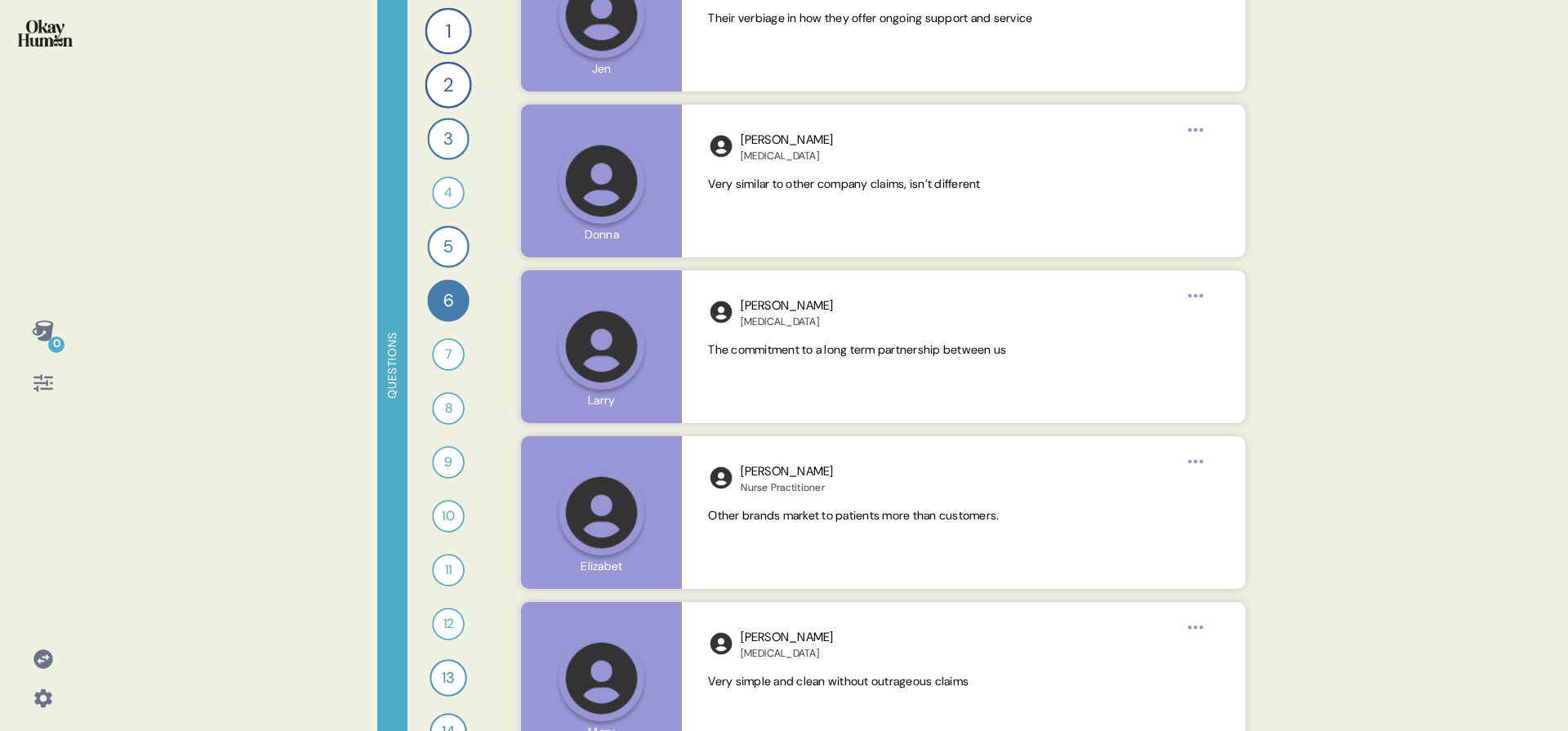
scroll to position [3098, 0]
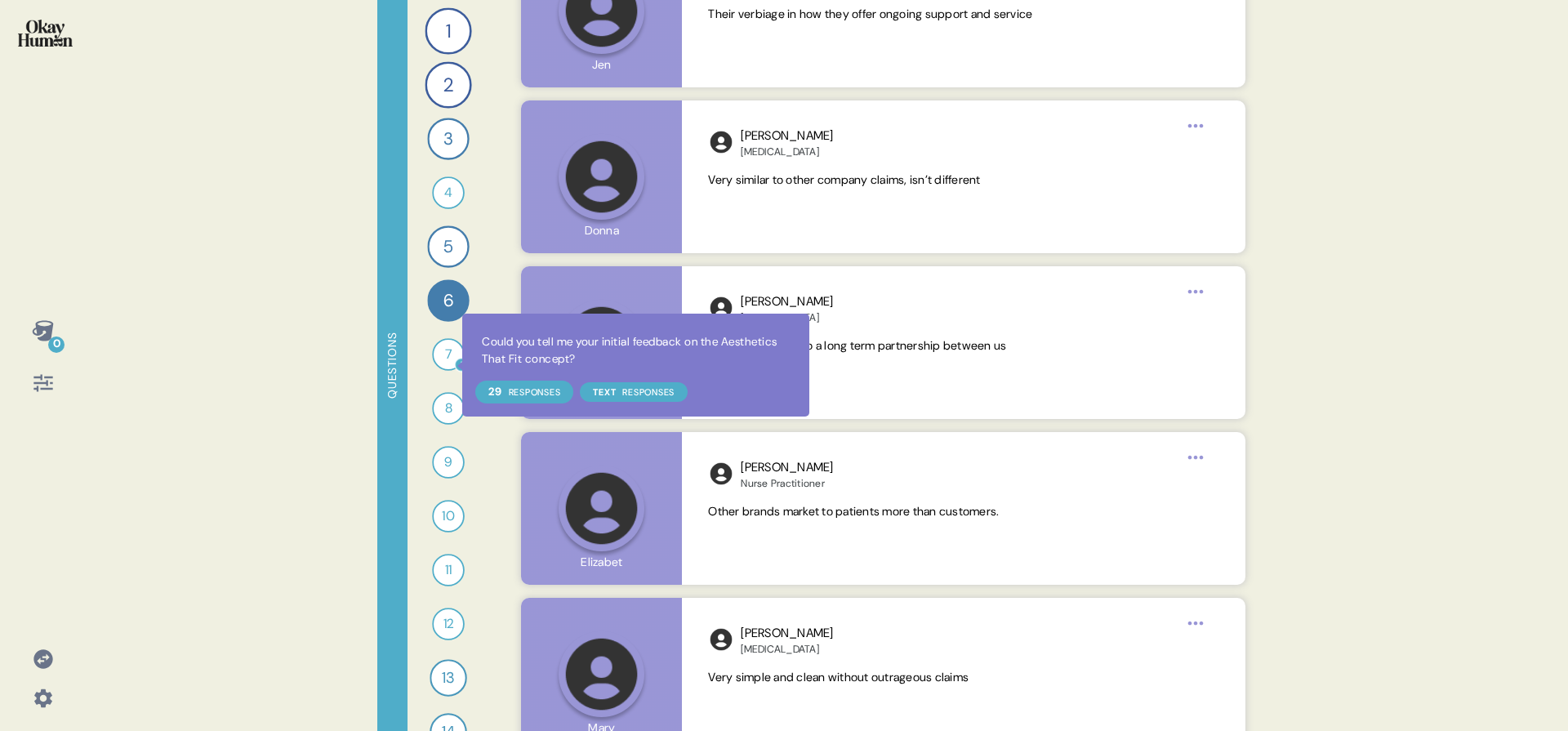
click at [456, 366] on icon at bounding box center [461, 364] width 12 height 12
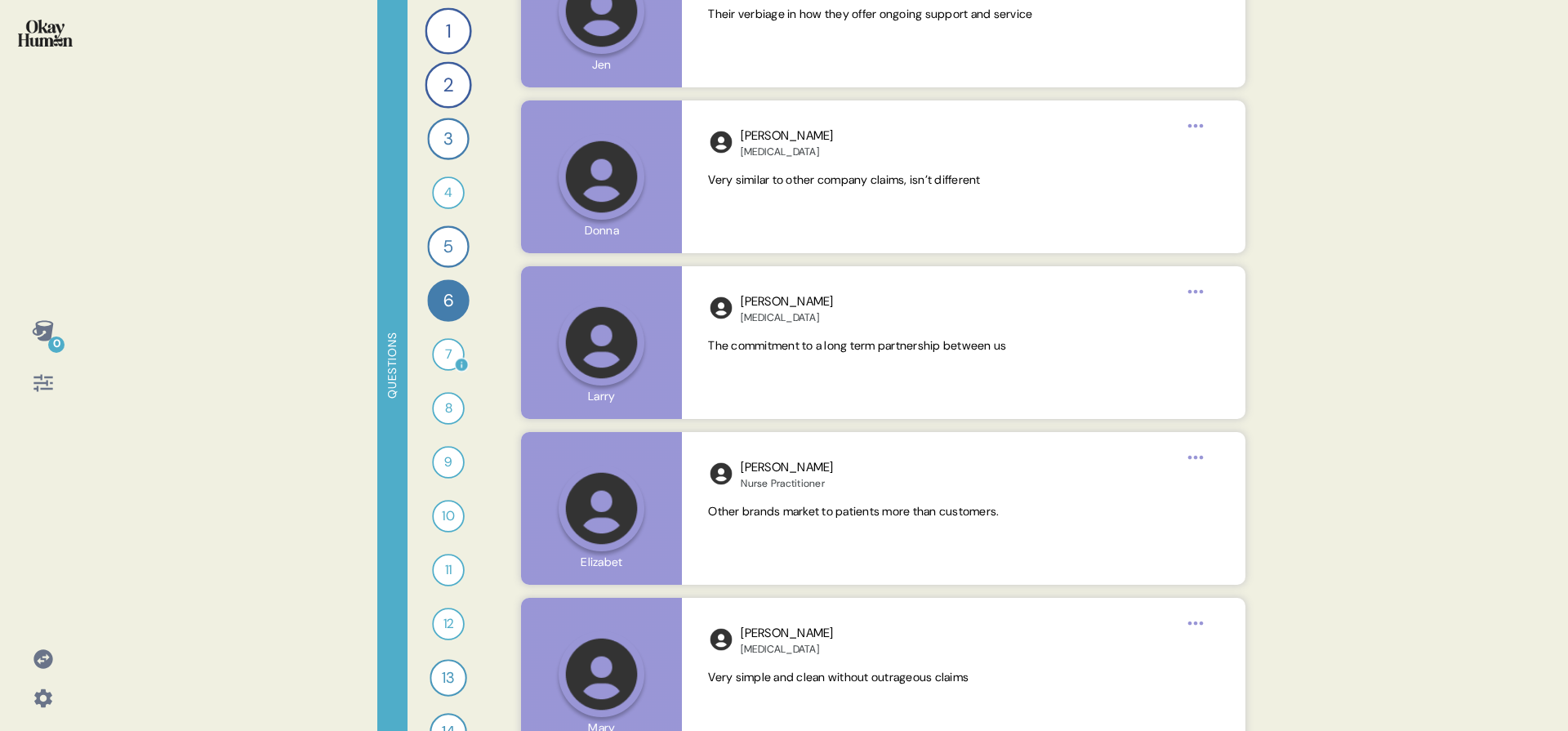
click at [435, 365] on div "7" at bounding box center [449, 355] width 33 height 33
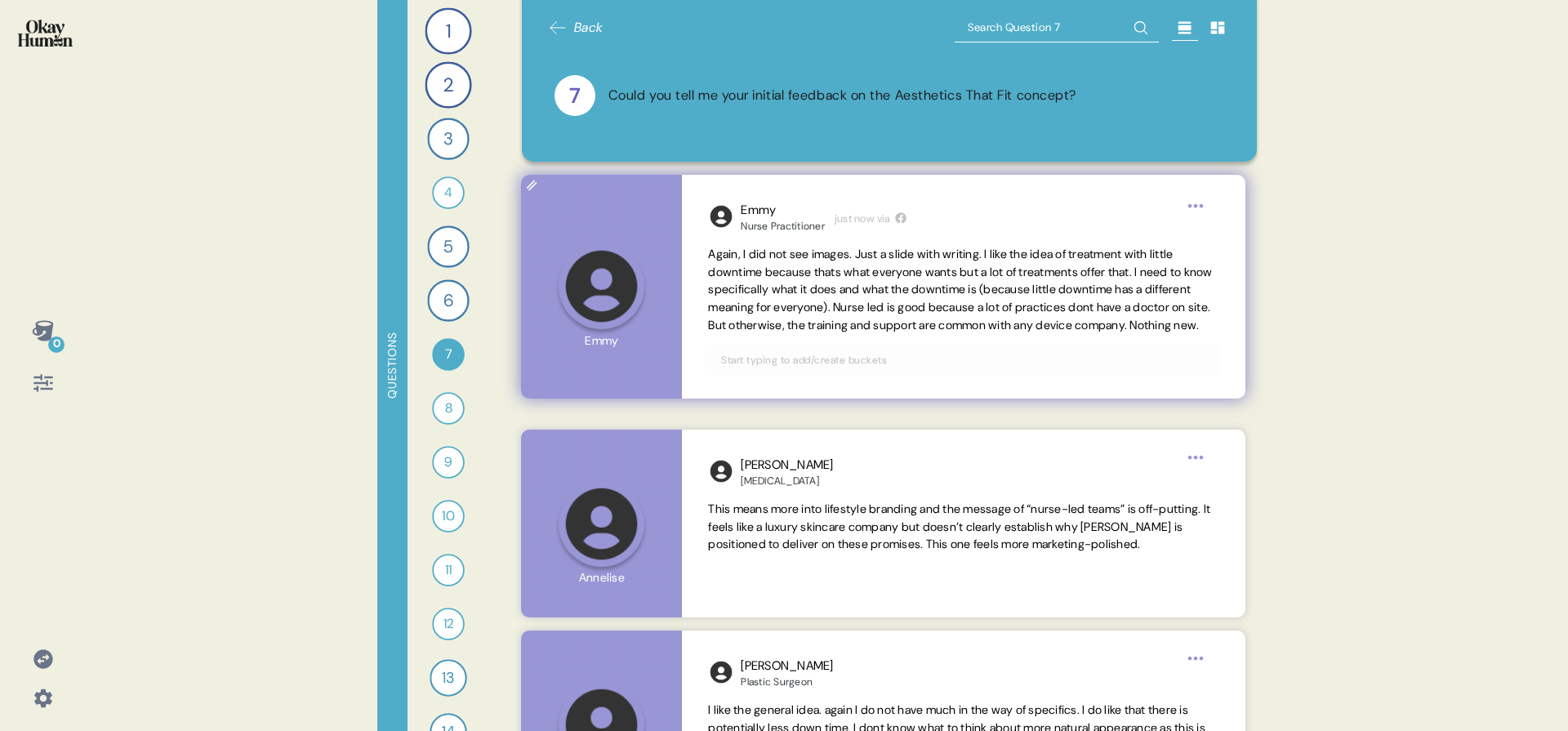
scroll to position [29, 0]
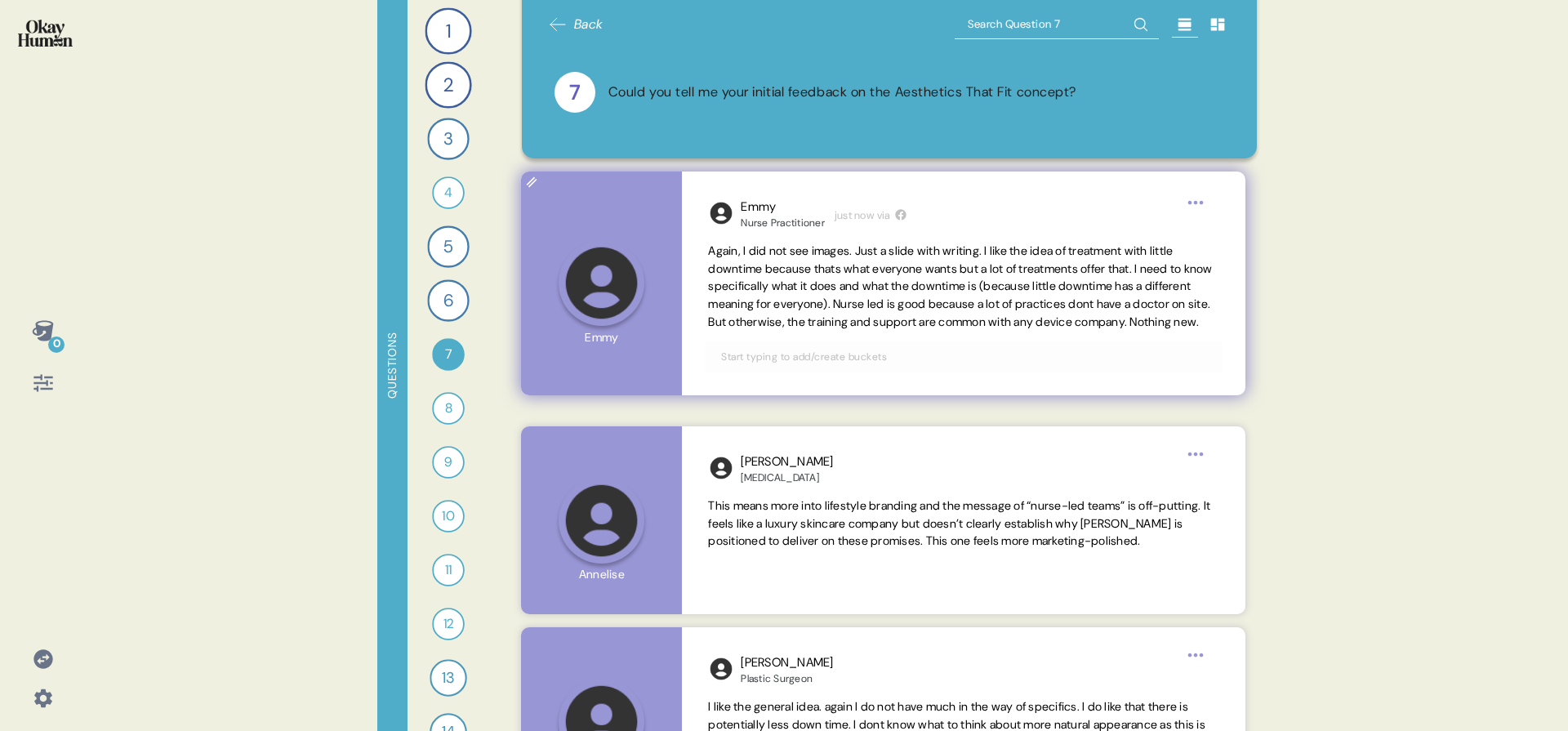
click at [880, 289] on span "Again, I did not see images. Just a slide with writing. I like the idea of trea…" at bounding box center [960, 286] width 504 height 86
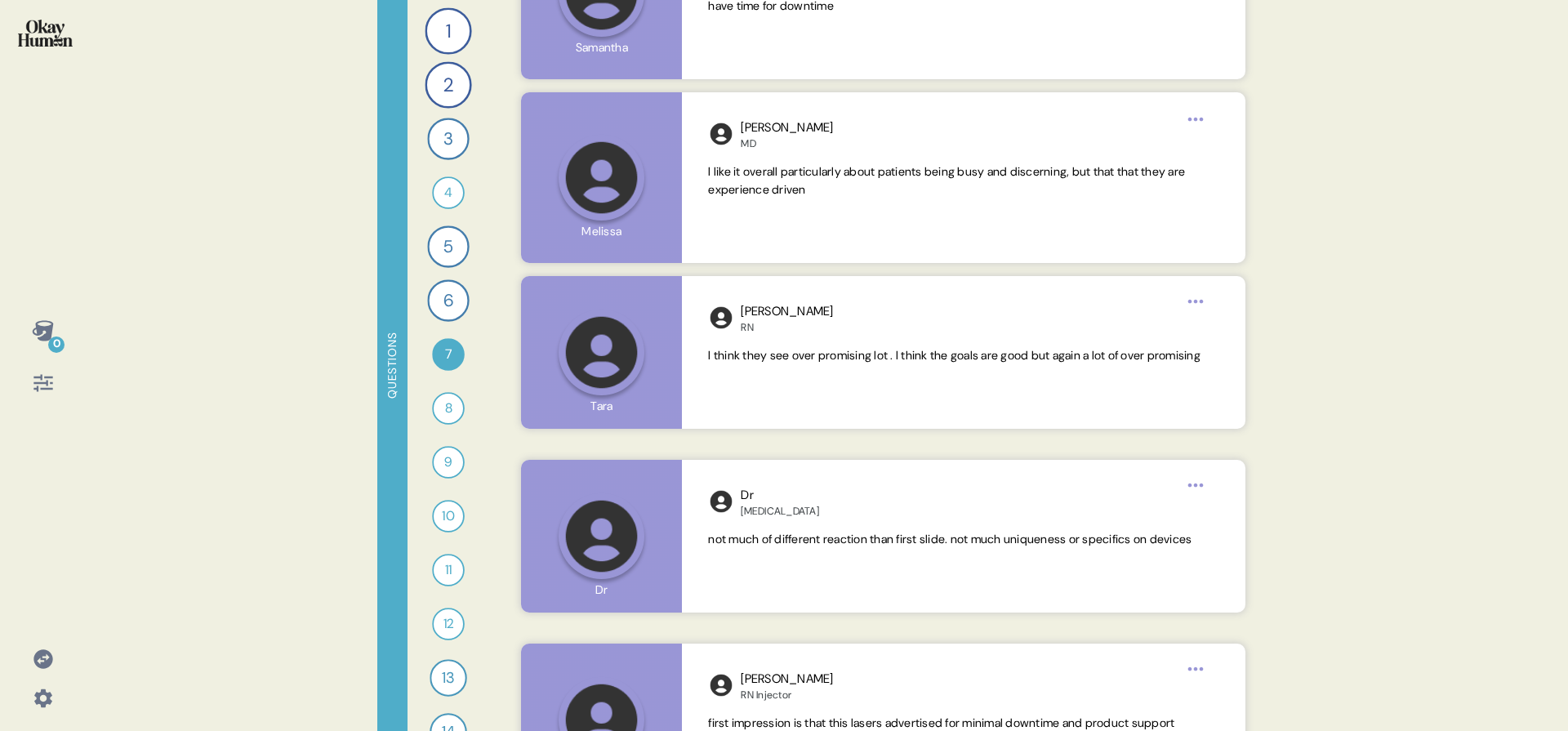
scroll to position [2623, 0]
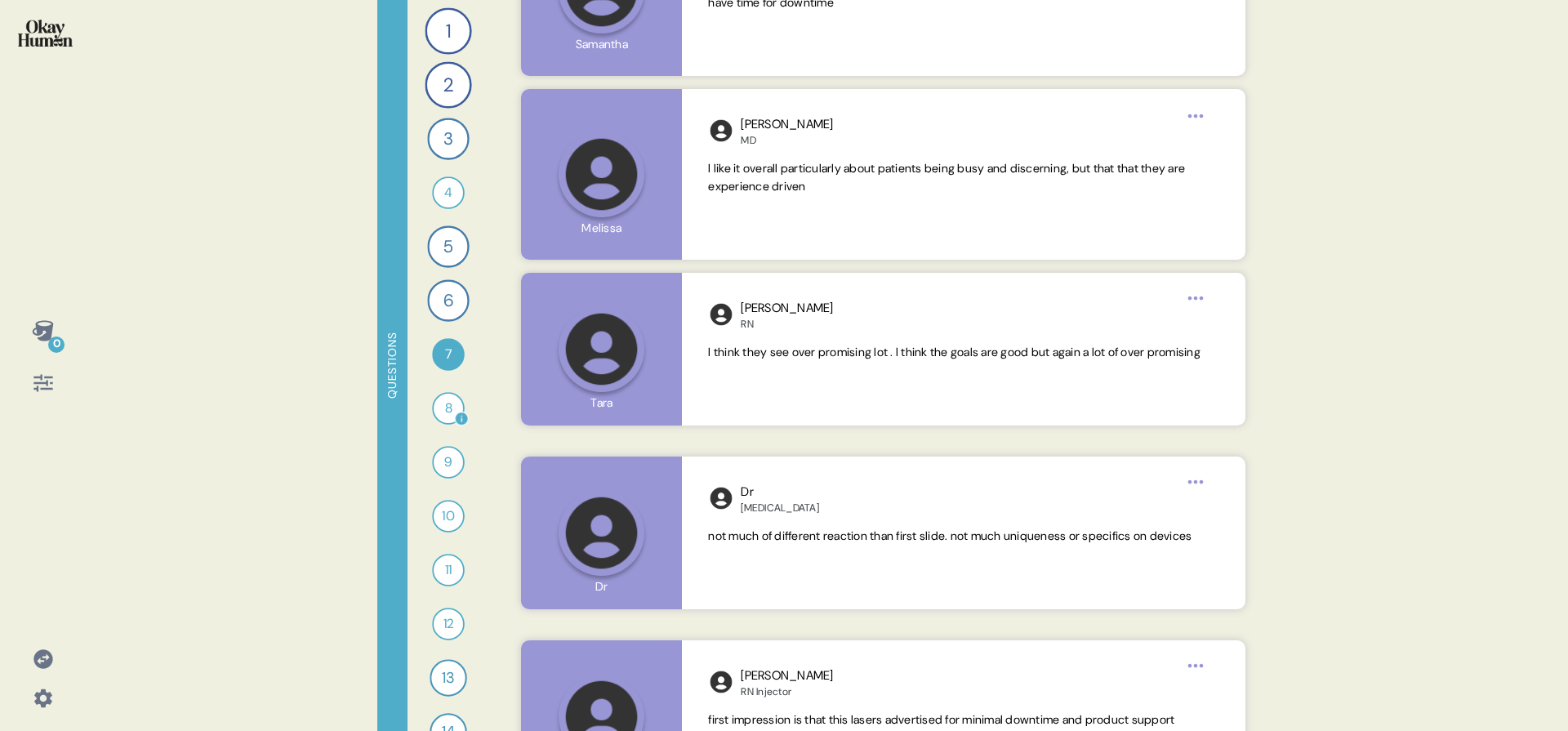
click at [436, 410] on div "8" at bounding box center [449, 408] width 33 height 33
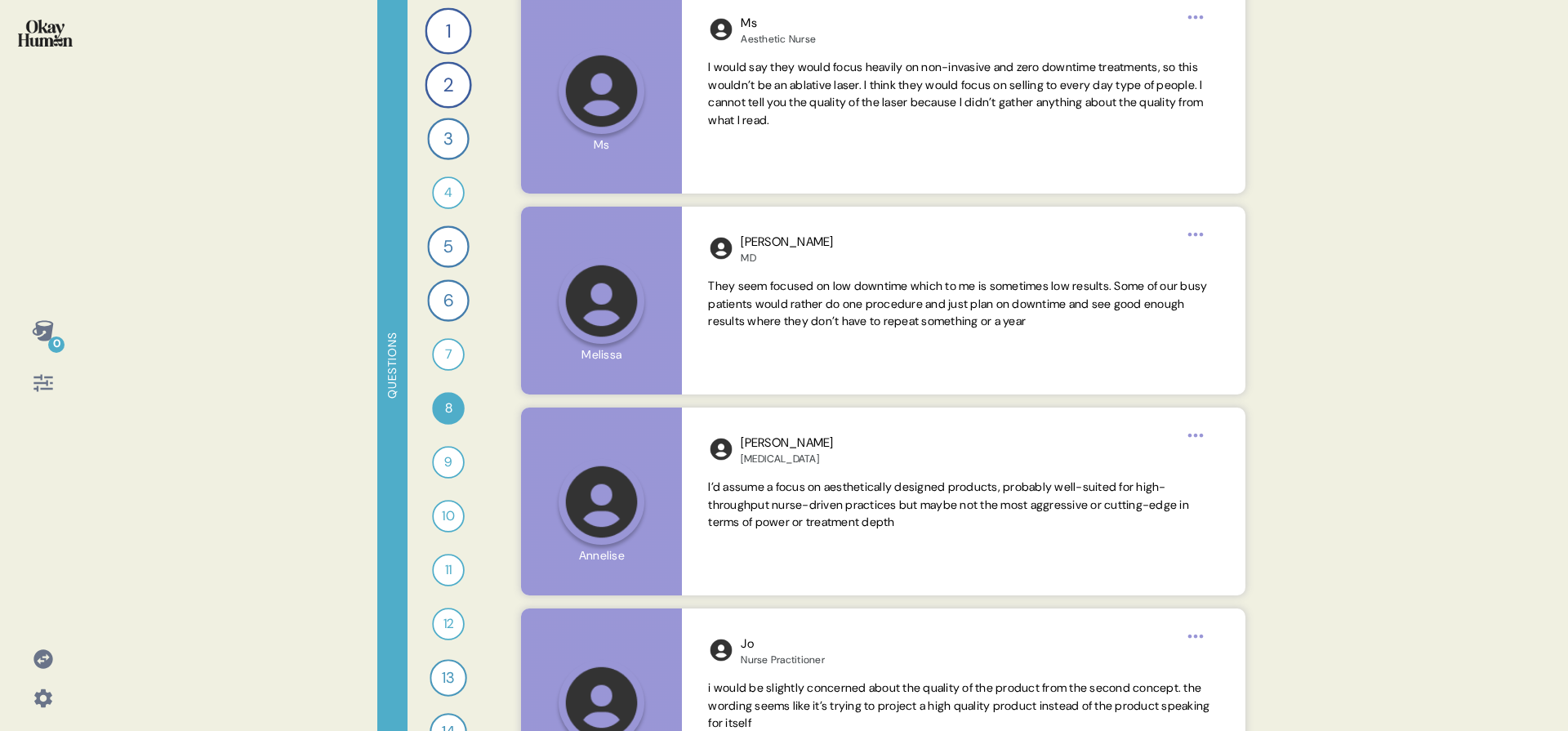
scroll to position [216, 0]
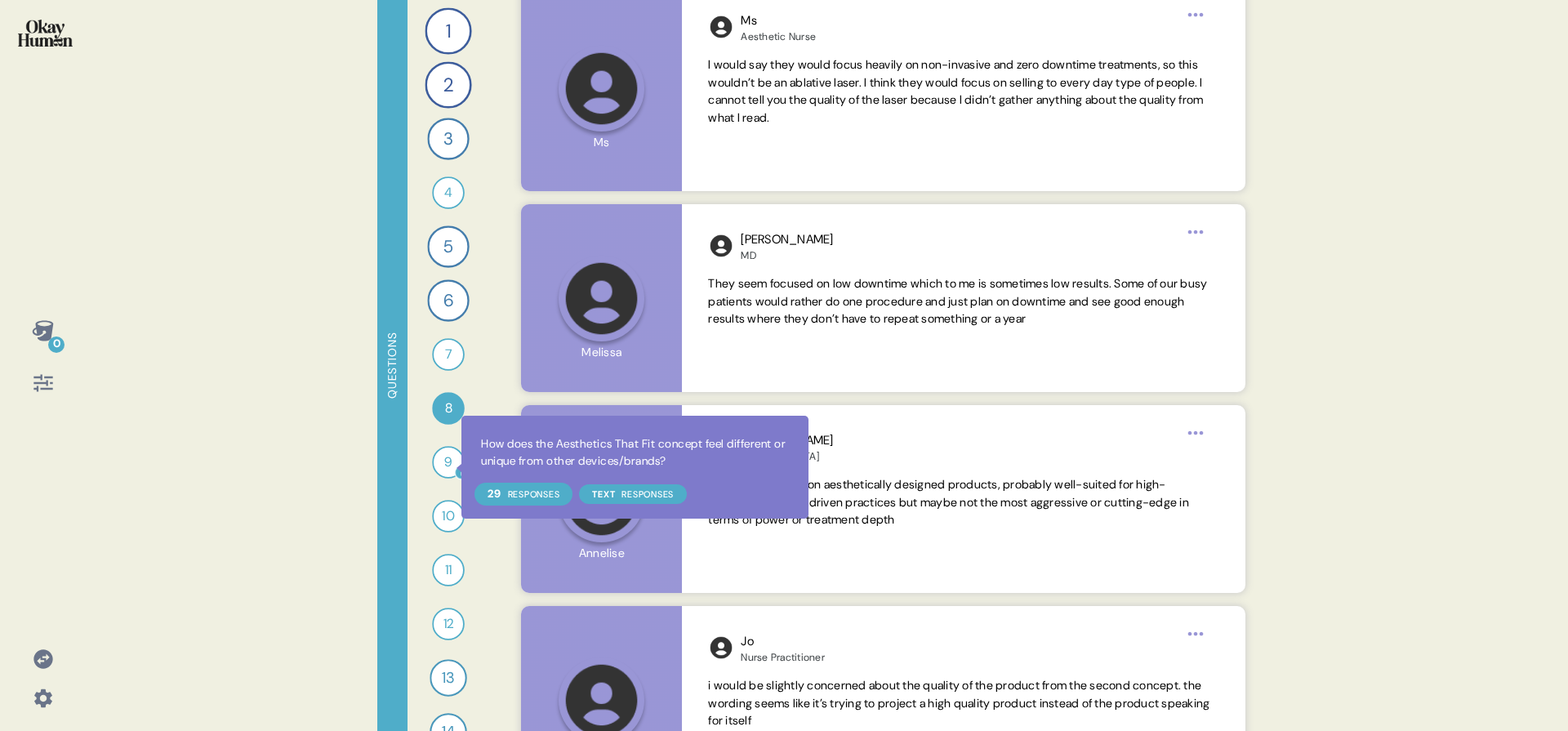
click at [454, 468] on icon at bounding box center [461, 473] width 15 height 15
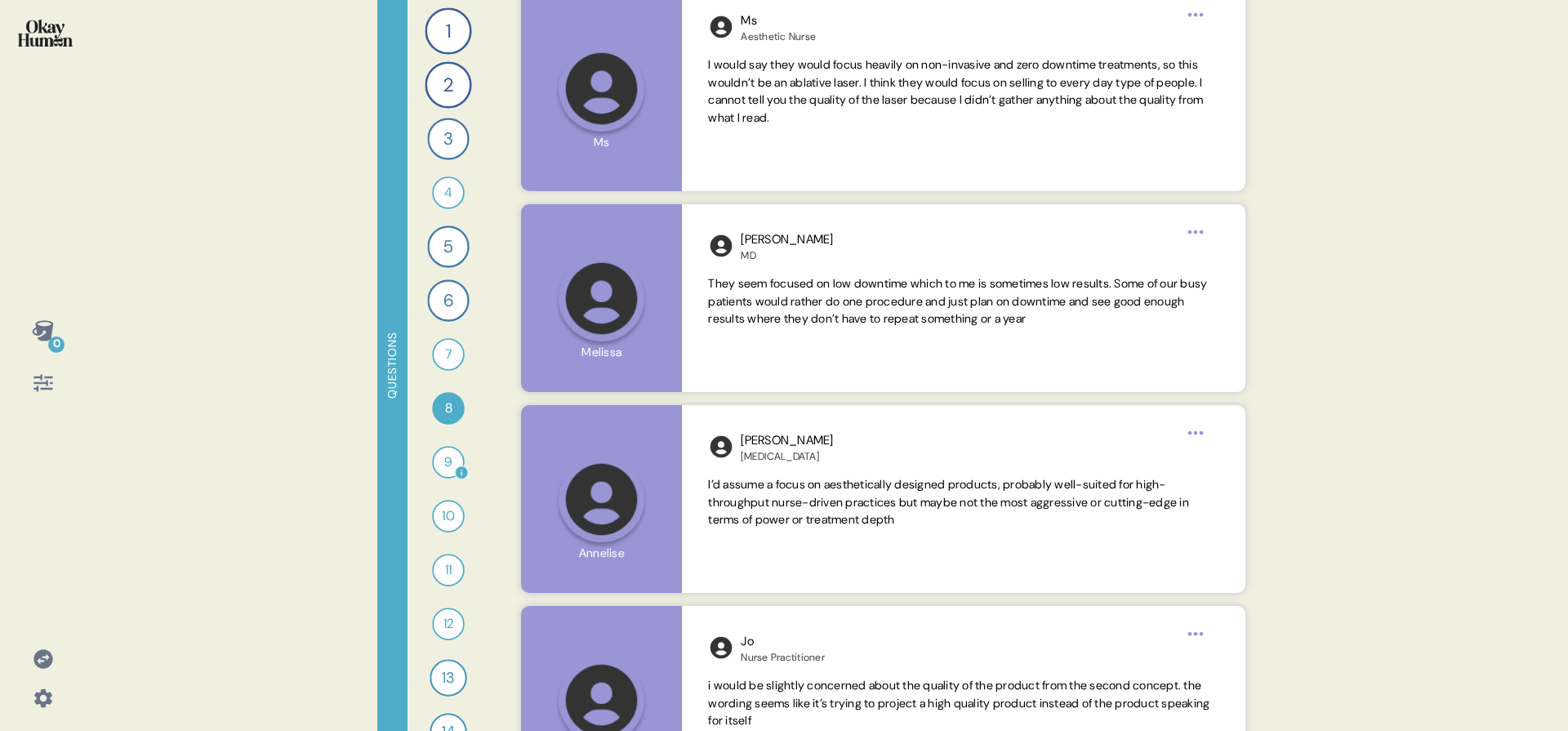
click at [438, 467] on div "9" at bounding box center [449, 462] width 33 height 33
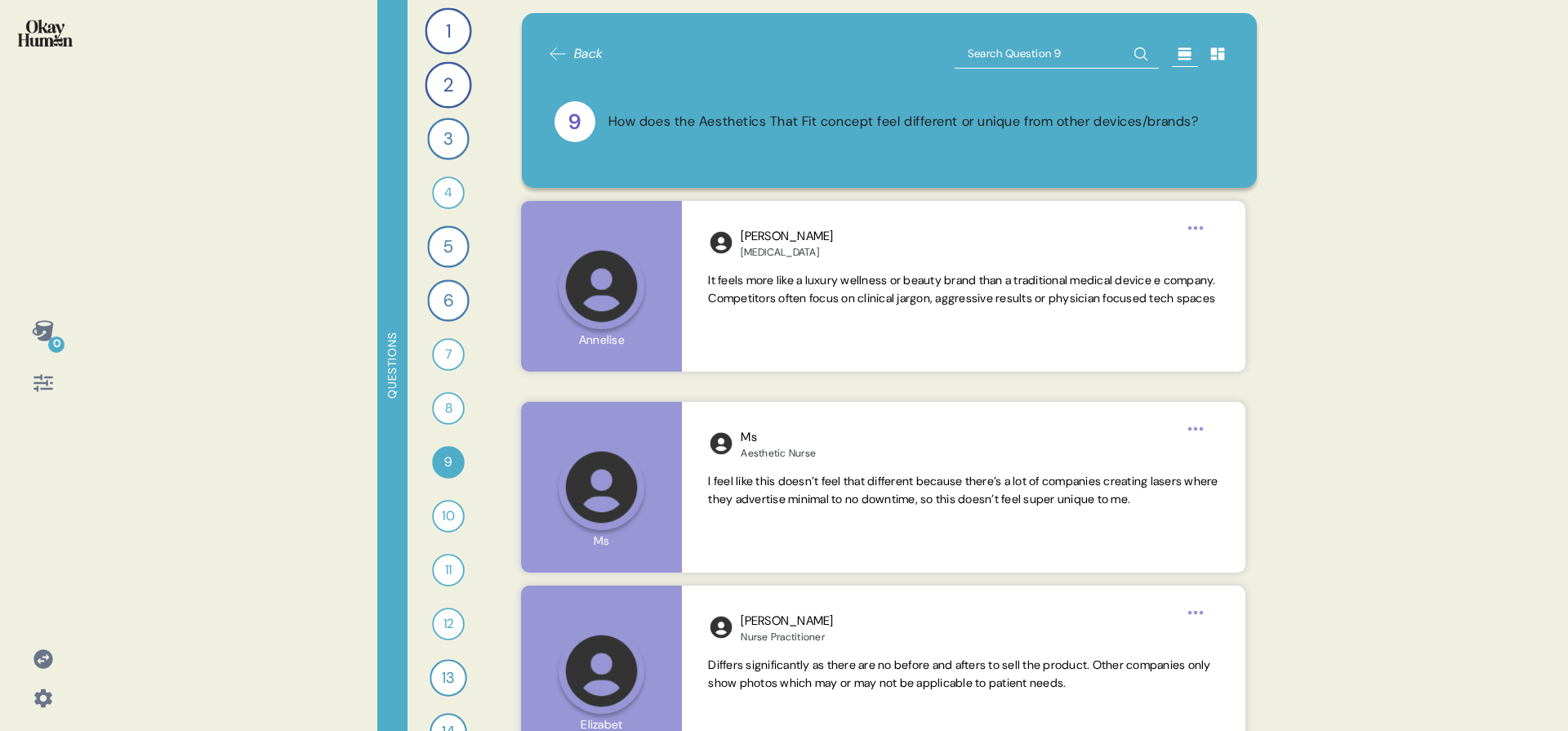
click at [424, 333] on div "1 Can you tell me your most recommended energy-based aesthetics treatment for y…" at bounding box center [449, 366] width 82 height 731
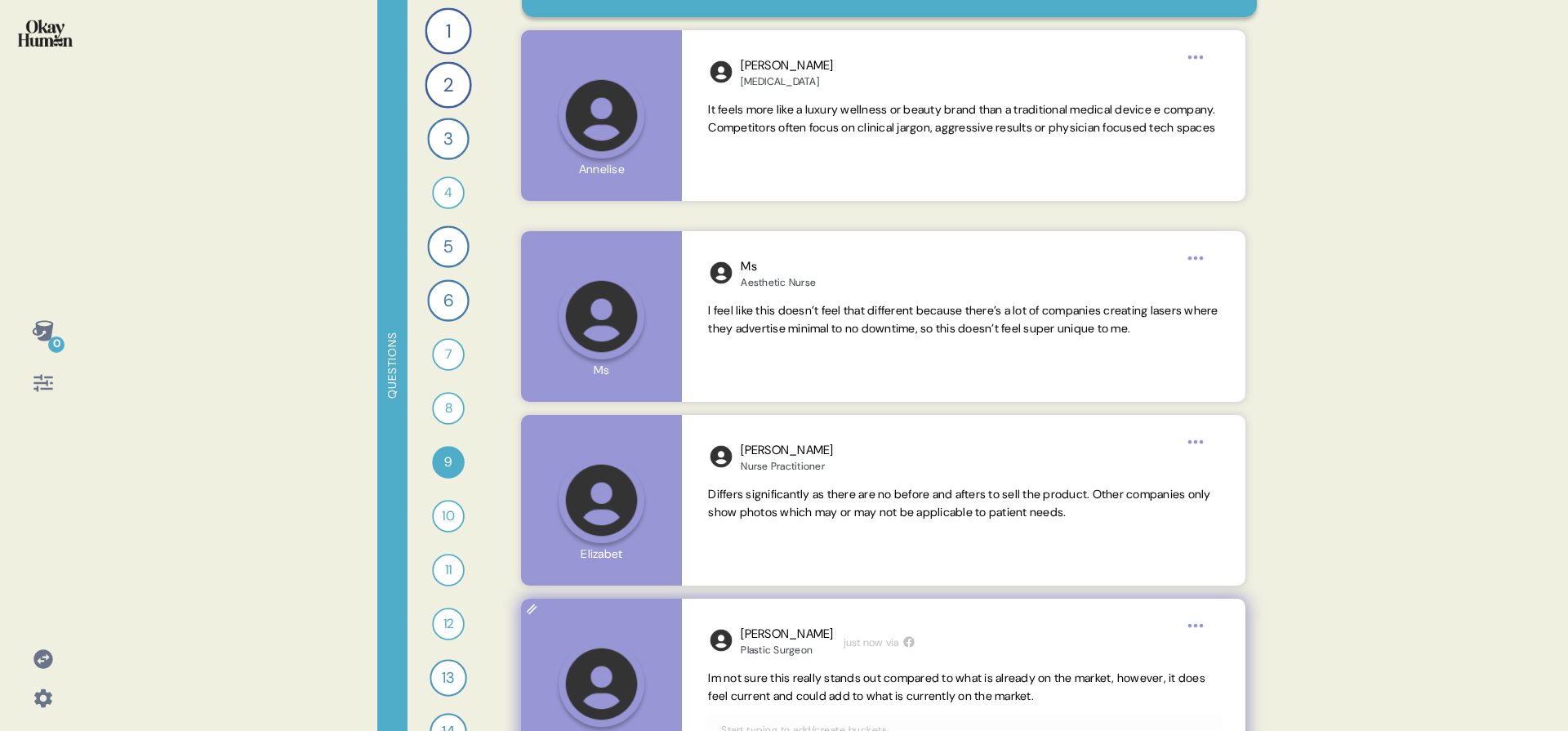
scroll to position [0, 0]
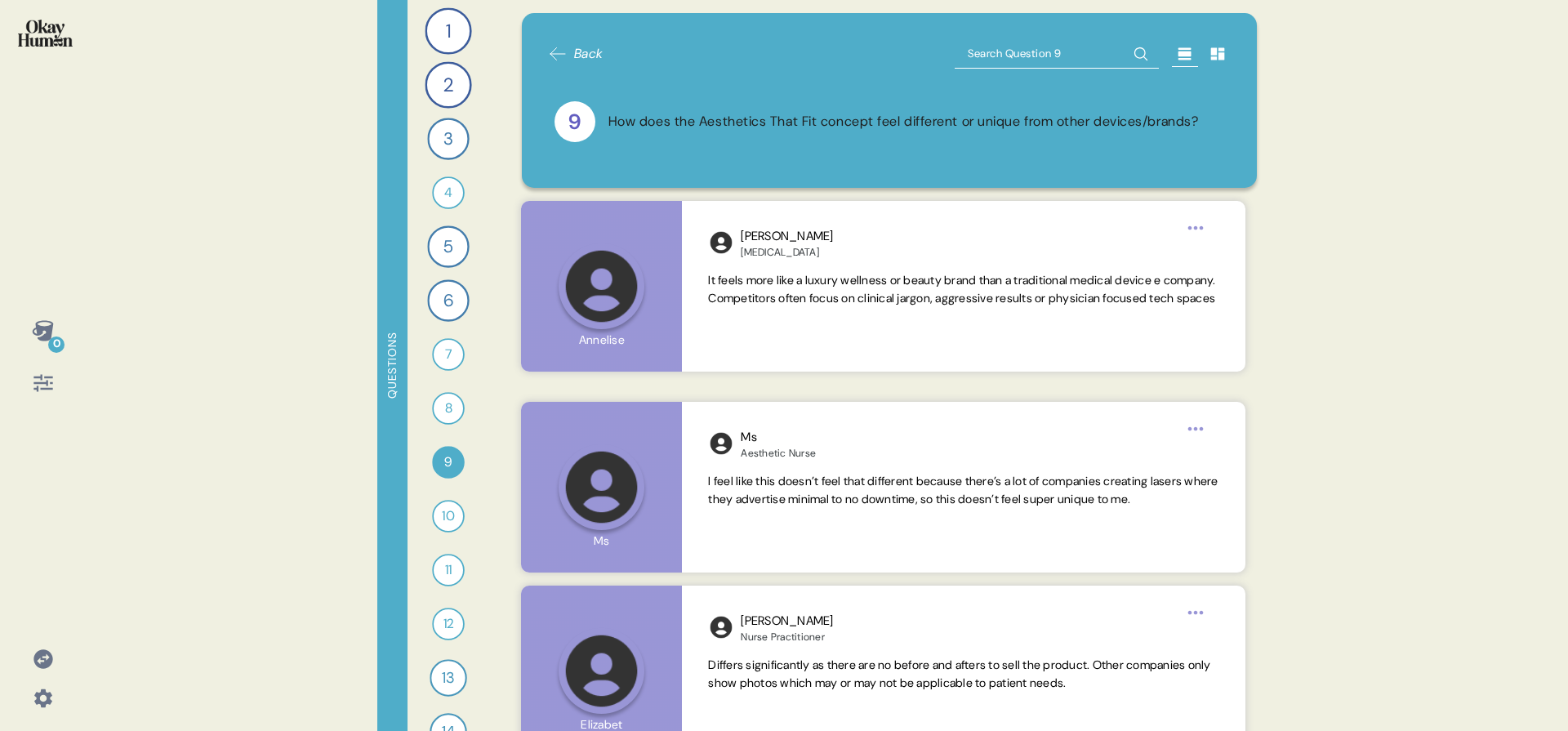
click at [39, 387] on icon at bounding box center [43, 383] width 23 height 23
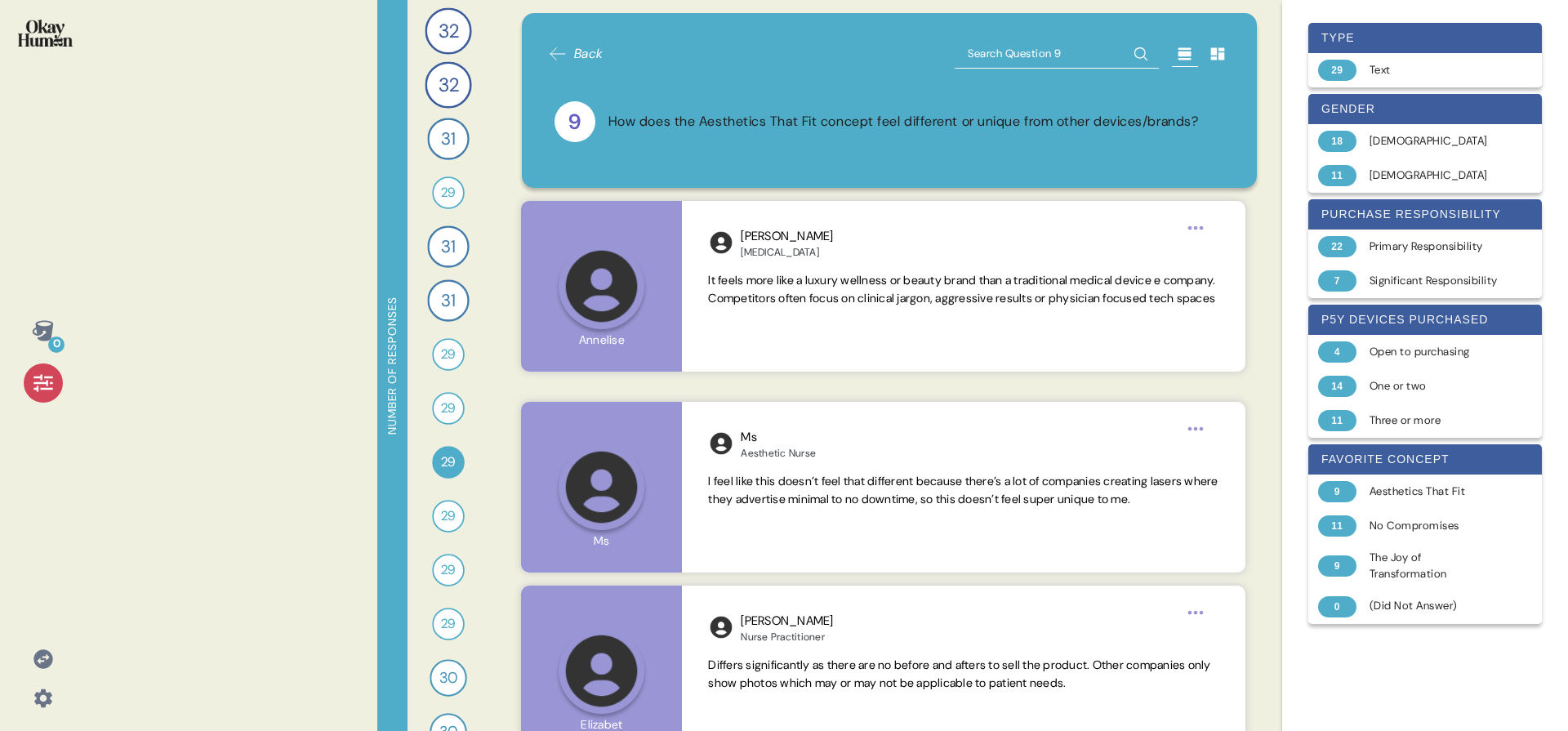
click at [45, 396] on div at bounding box center [43, 383] width 39 height 39
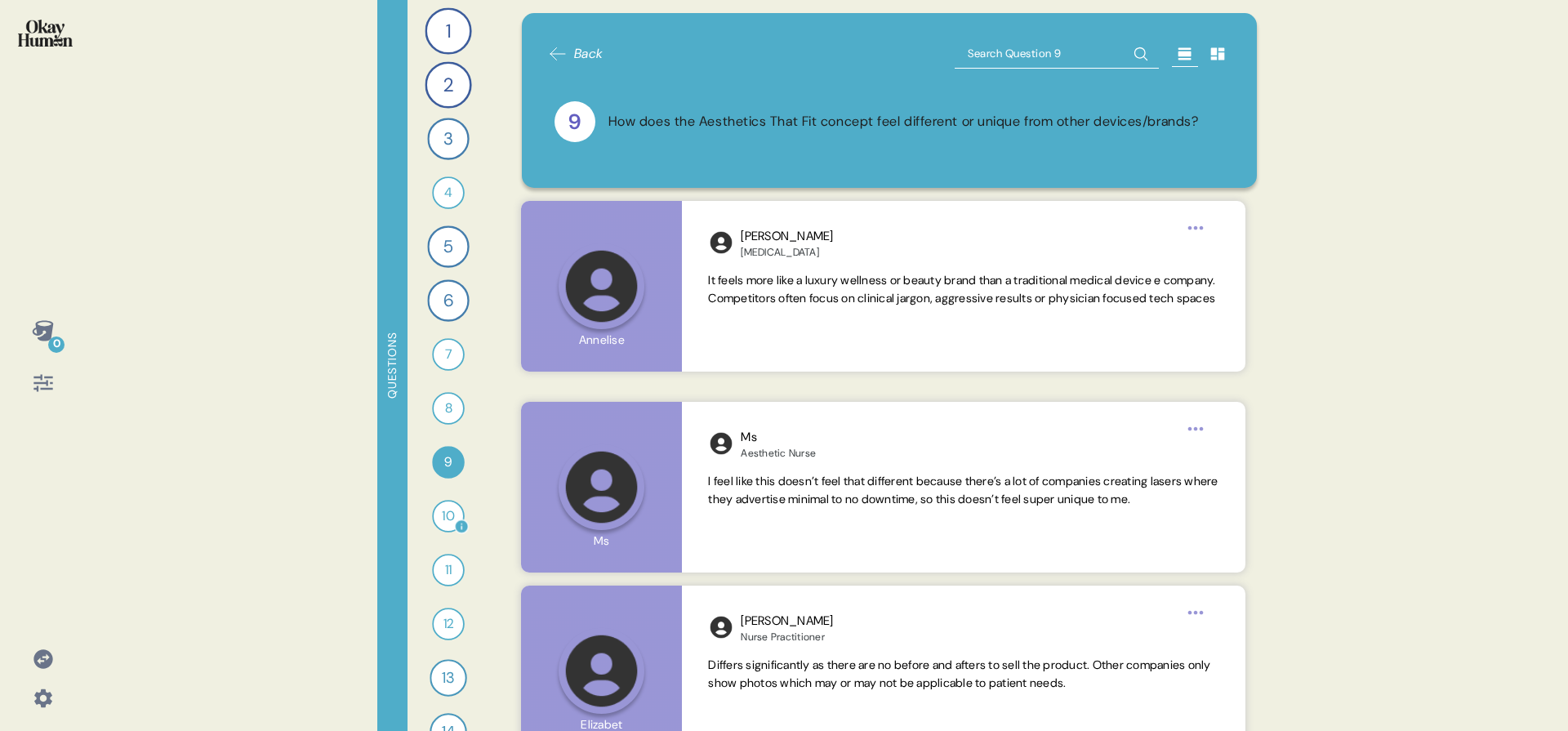
click at [439, 516] on div "10" at bounding box center [449, 516] width 33 height 33
